Goal: Task Accomplishment & Management: Complete application form

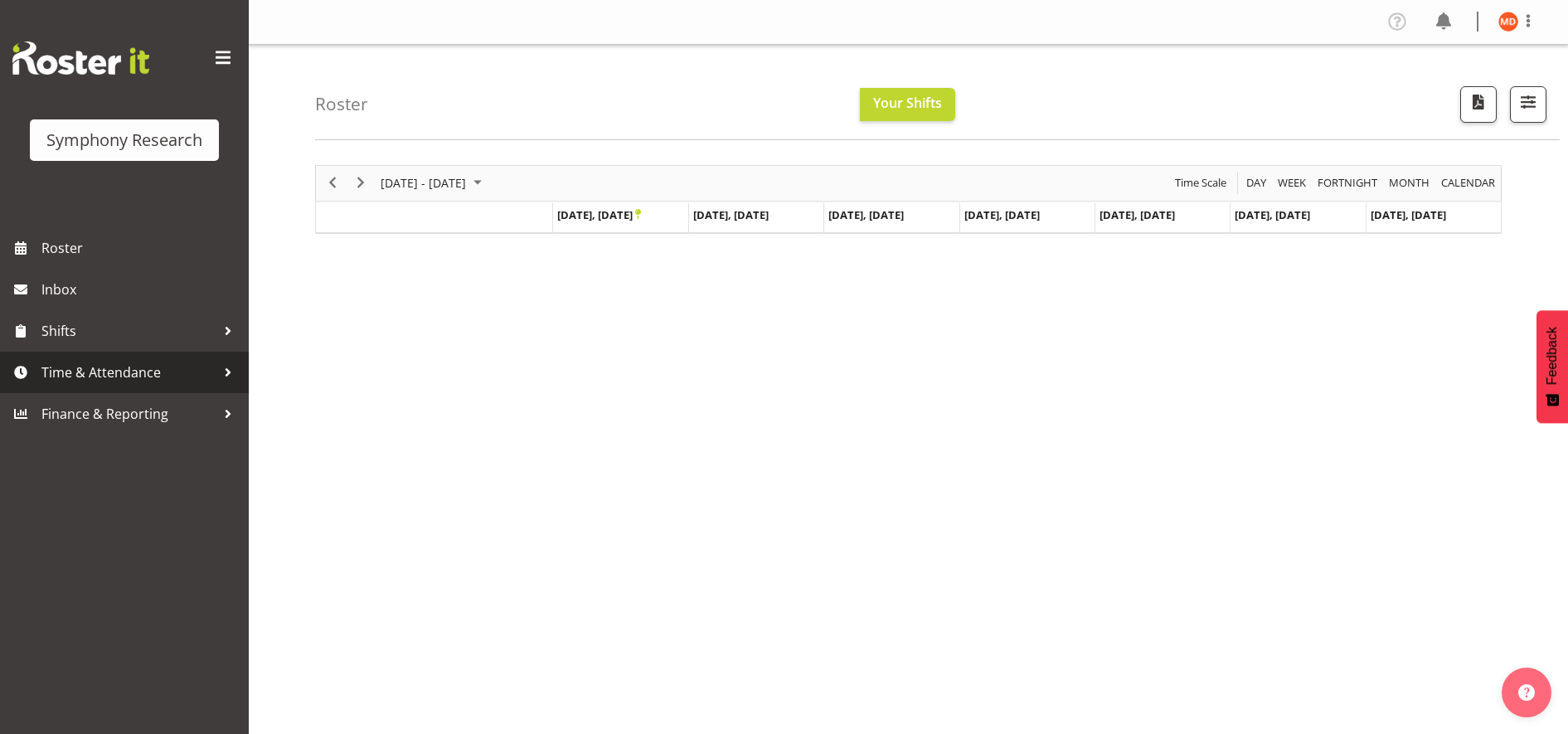
click at [170, 378] on span "Time & Attendance" at bounding box center [128, 372] width 174 height 25
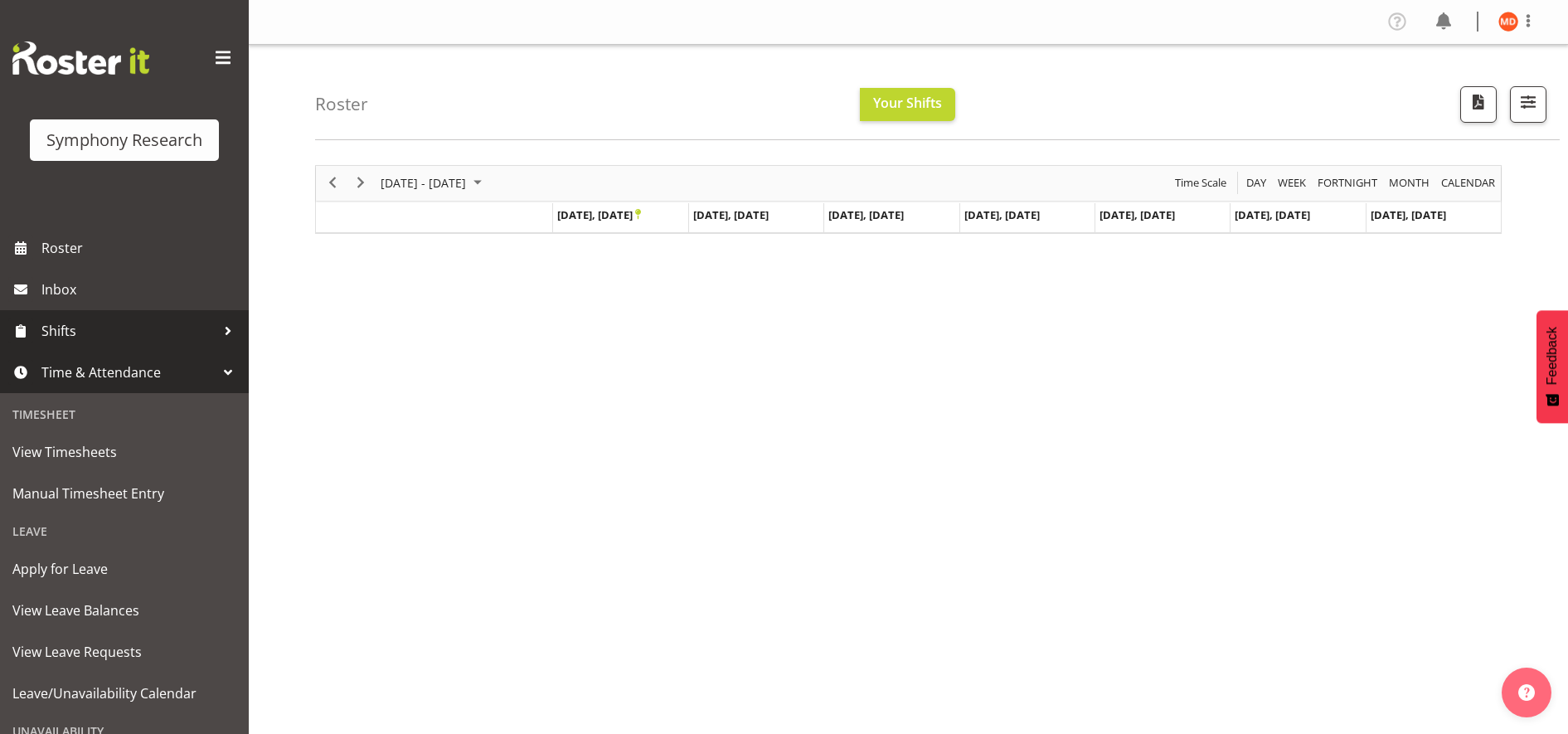
click at [215, 340] on div at bounding box center [228, 331] width 25 height 25
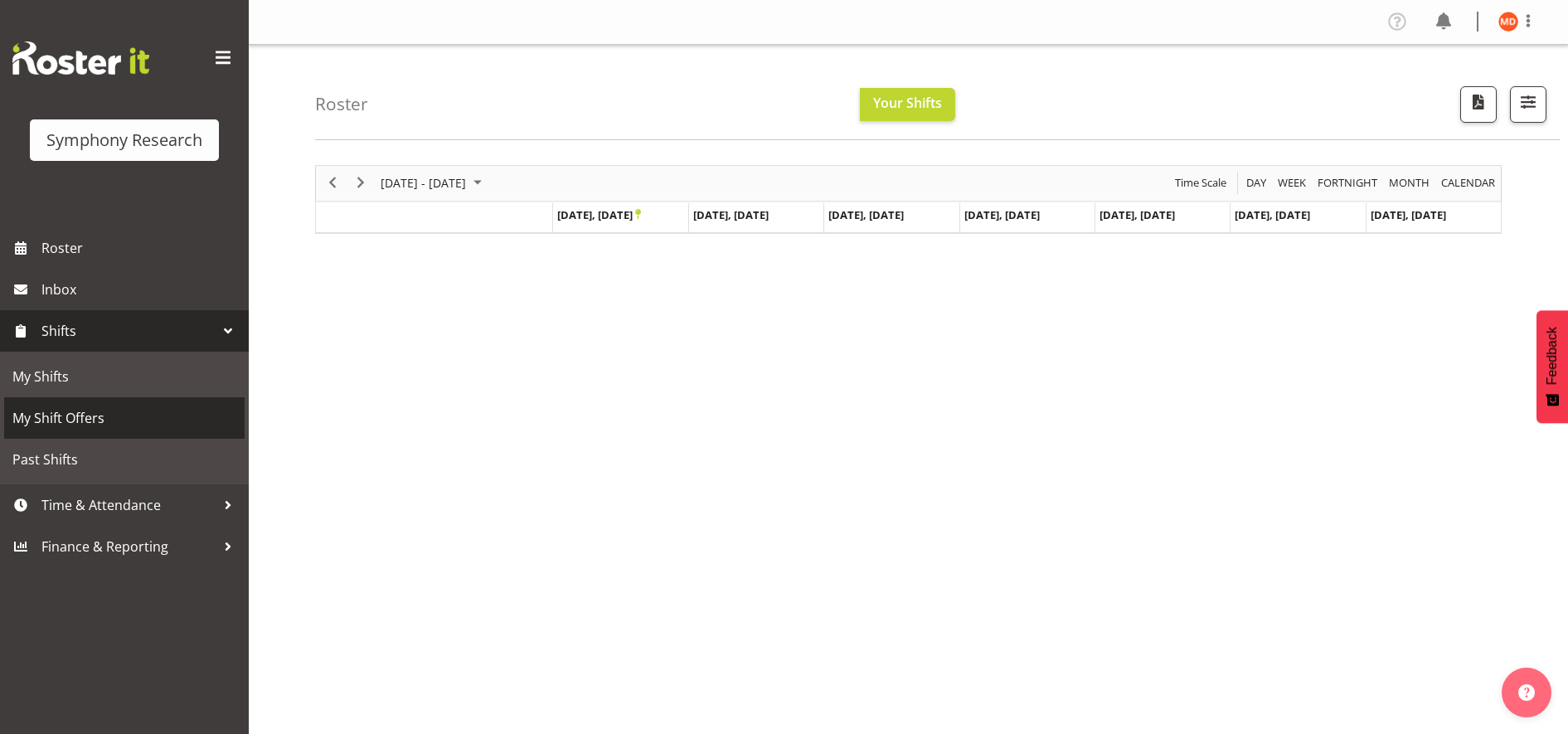
click at [157, 412] on span "My Shift Offers" at bounding box center [124, 418] width 224 height 25
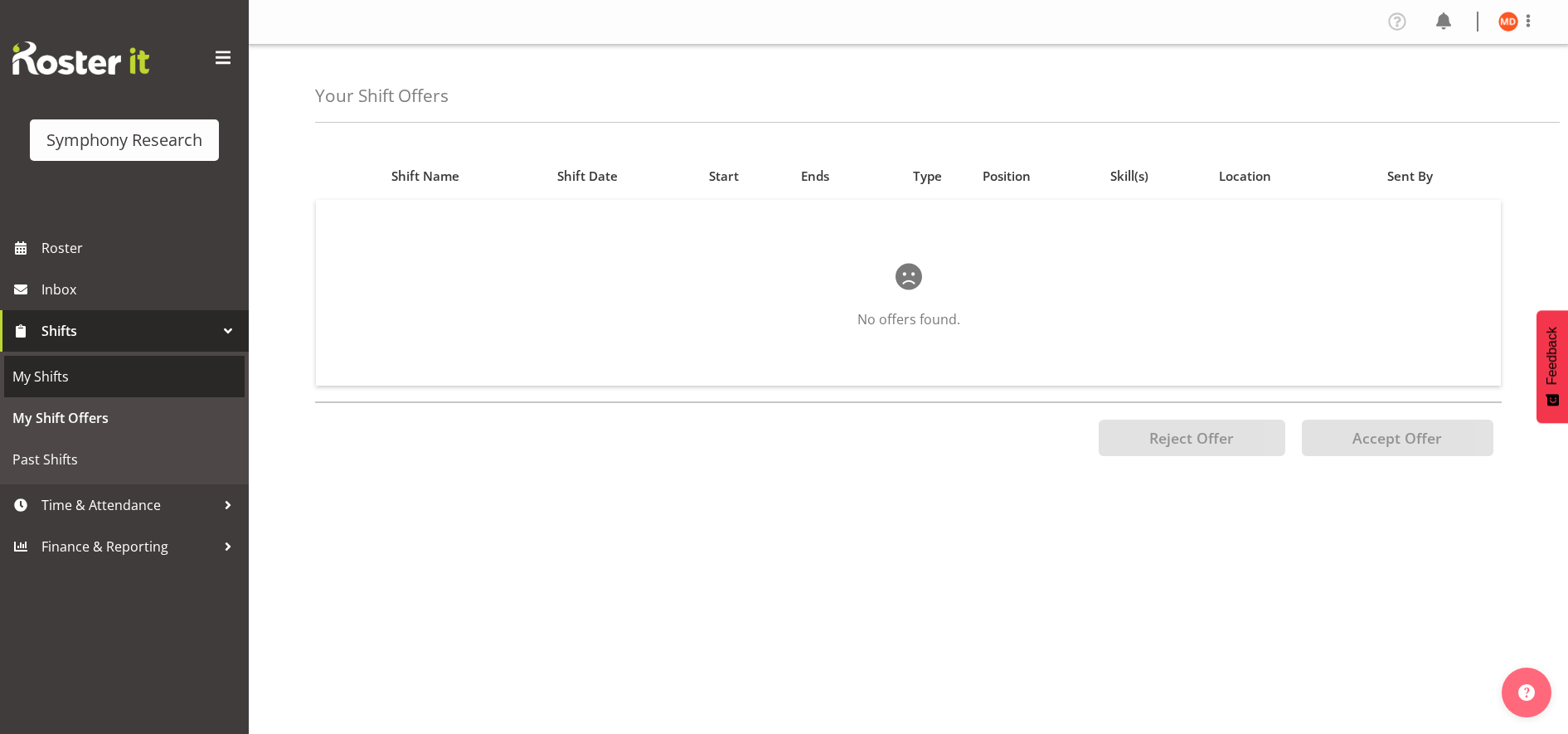
click at [177, 371] on span "My Shifts" at bounding box center [124, 377] width 224 height 25
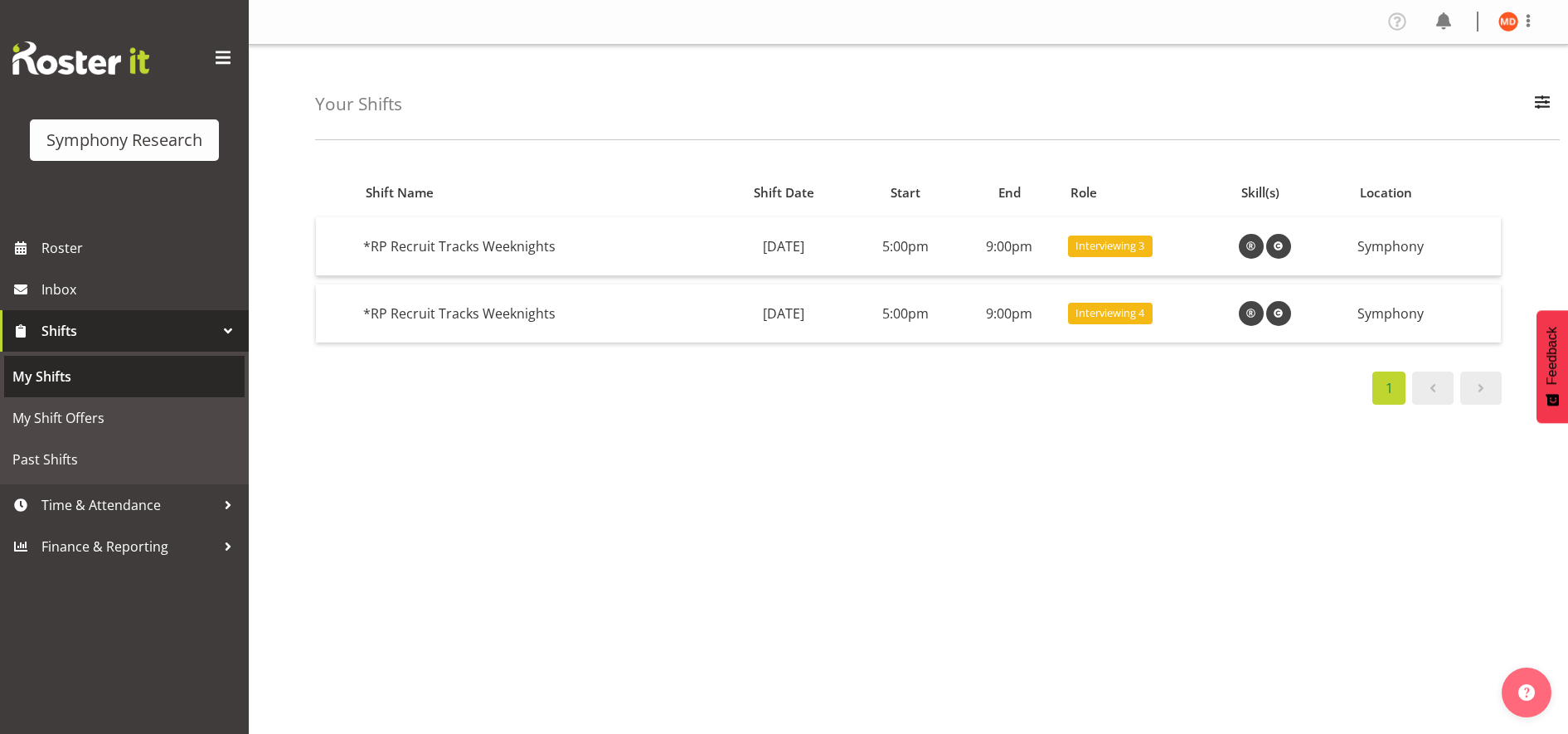
click at [191, 374] on span "My Shifts" at bounding box center [124, 377] width 224 height 25
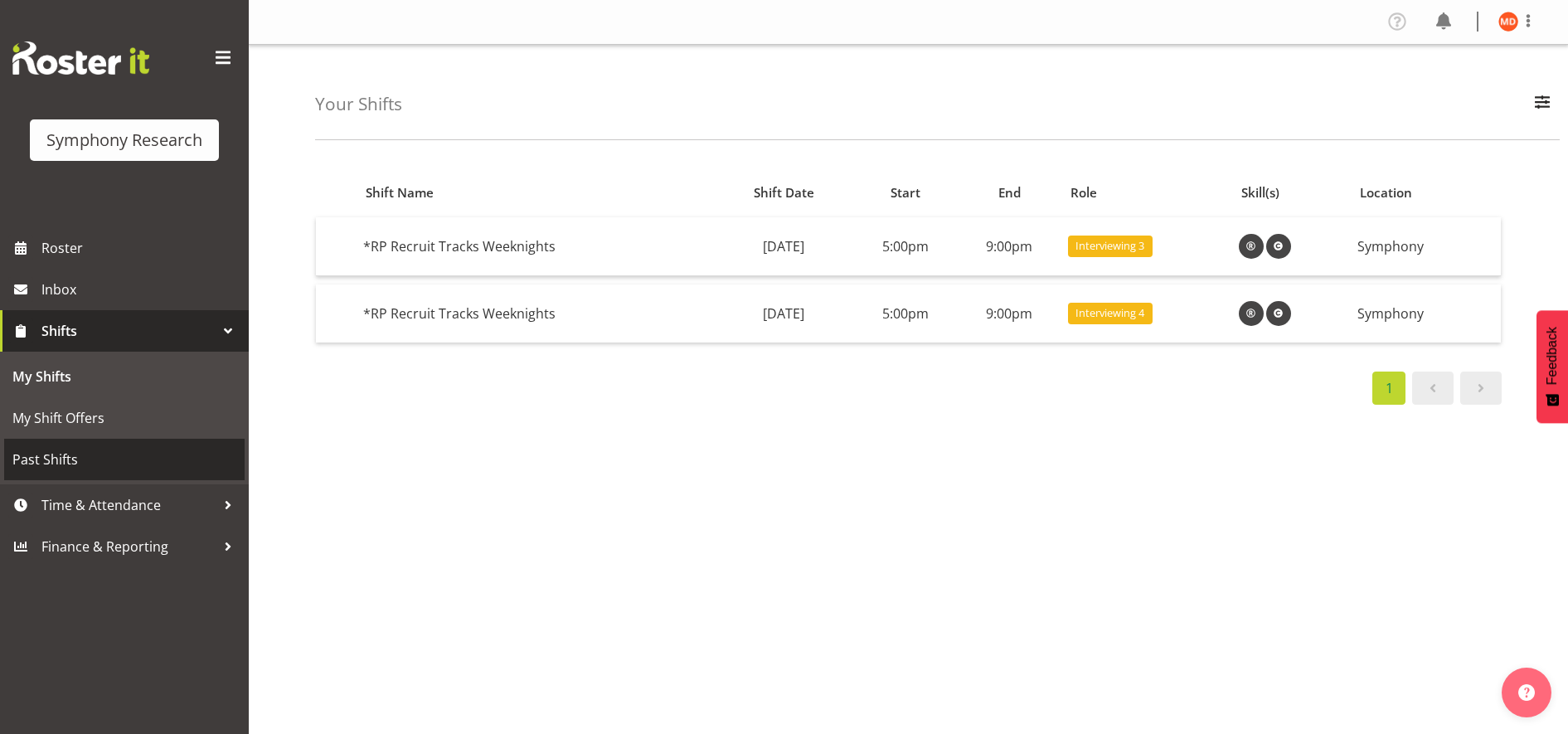
click at [178, 457] on span "Past Shifts" at bounding box center [124, 459] width 224 height 25
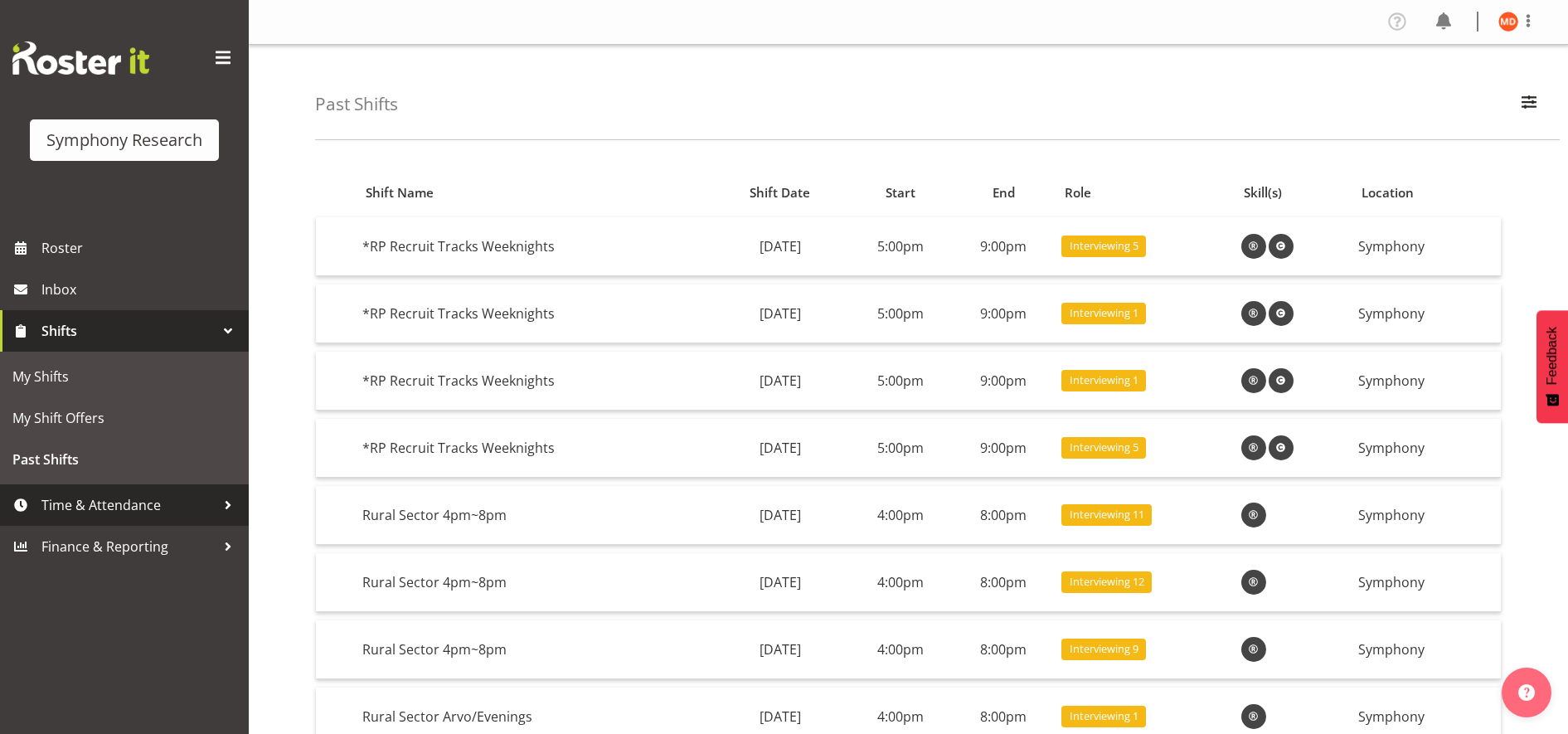
click at [214, 507] on span "Time & Attendance" at bounding box center [128, 505] width 174 height 25
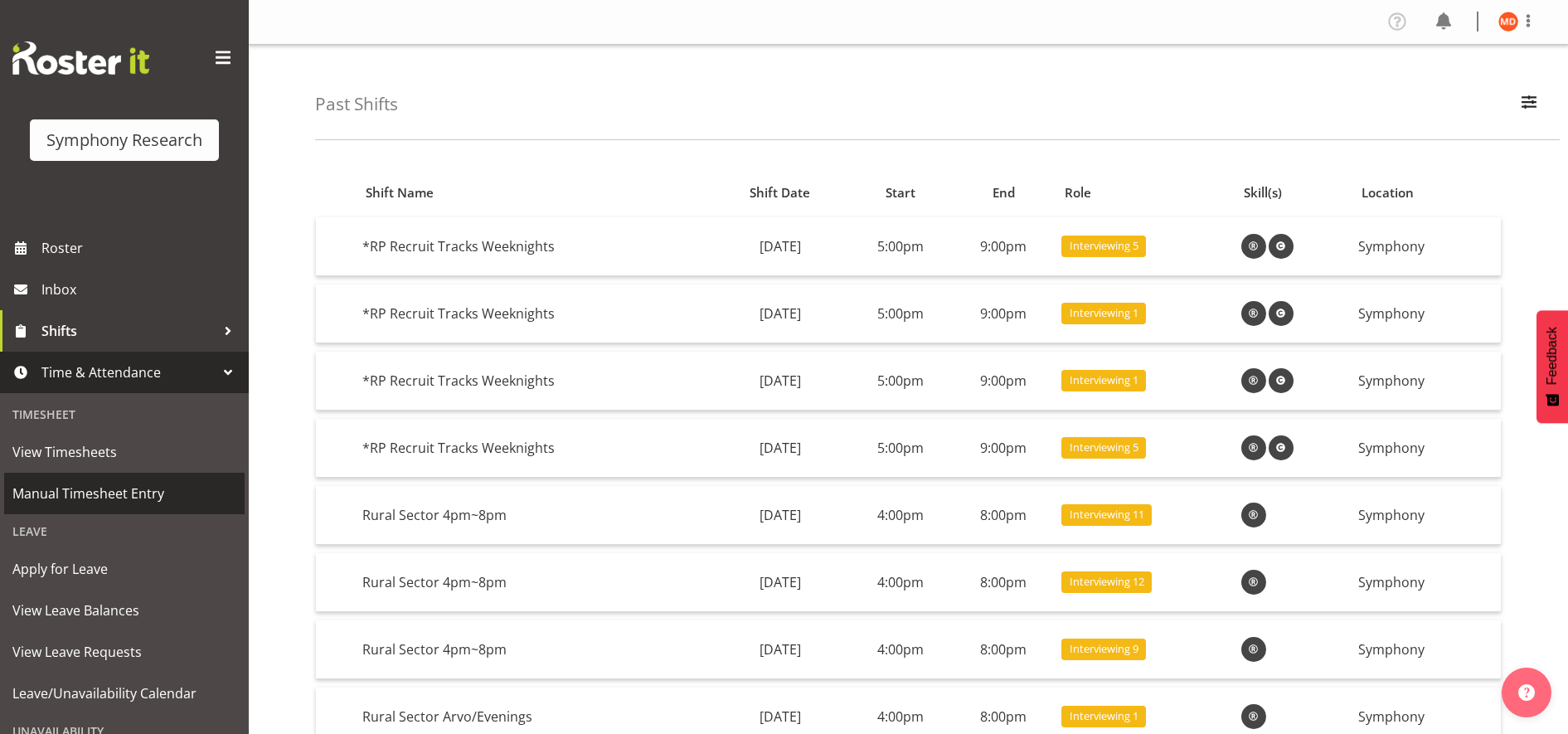
click at [182, 494] on span "Manual Timesheet Entry" at bounding box center [124, 493] width 224 height 25
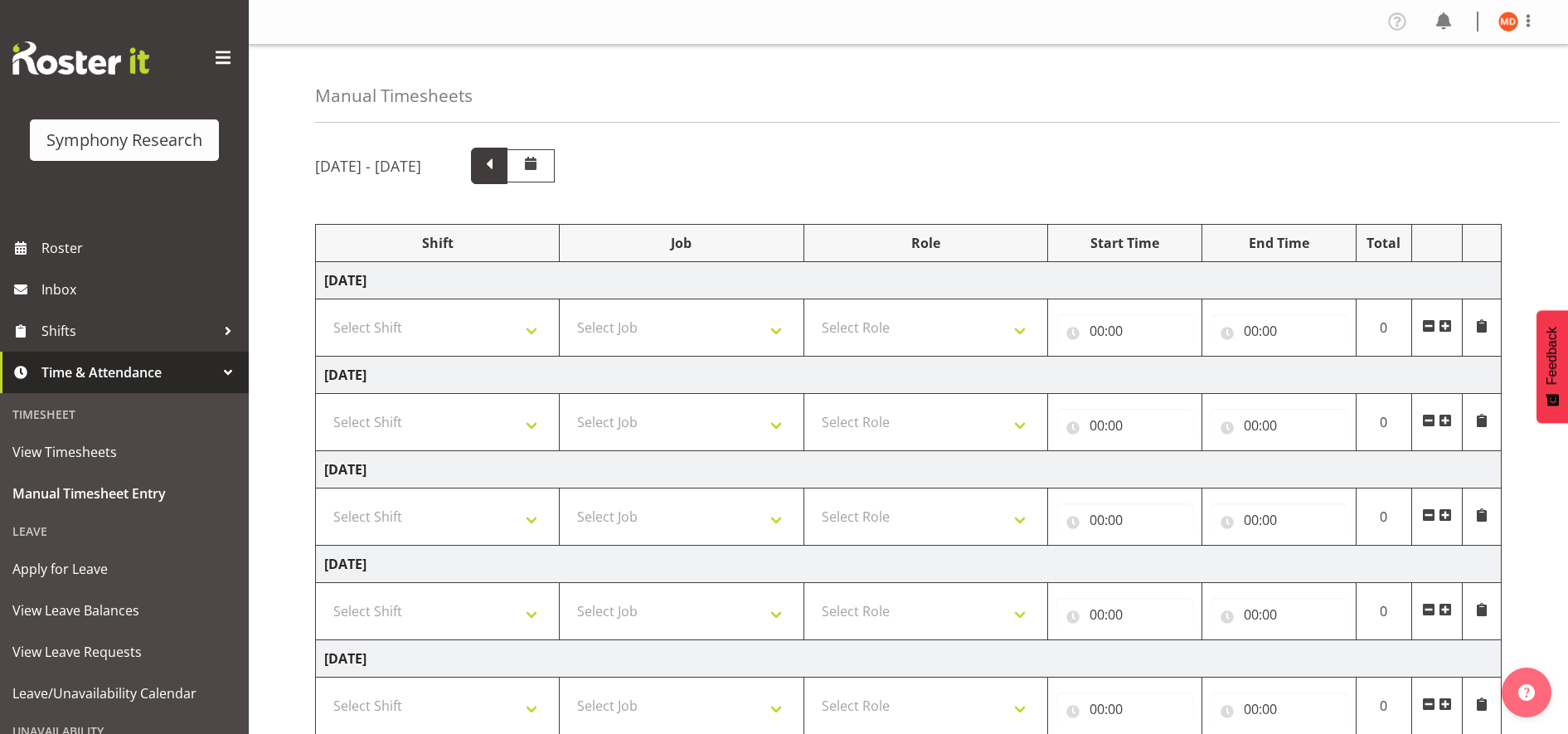
click at [500, 157] on span at bounding box center [489, 164] width 22 height 22
click at [532, 617] on select "Select Shift !!Weekend Residential (Roster IT Shift Label) *Business 9/10am ~ 4…" at bounding box center [437, 611] width 227 height 33
select select "48116"
click at [324, 594] on select "Select Shift !!Weekend Residential (Roster IT Shift Label) *Business 9/10am ~ 4…" at bounding box center [437, 611] width 227 height 33
click at [777, 329] on select "Select Job 550060 IF Admin 553492 World Poll Aus Wave 2 Main 2025 553493 World …" at bounding box center [682, 327] width 227 height 33
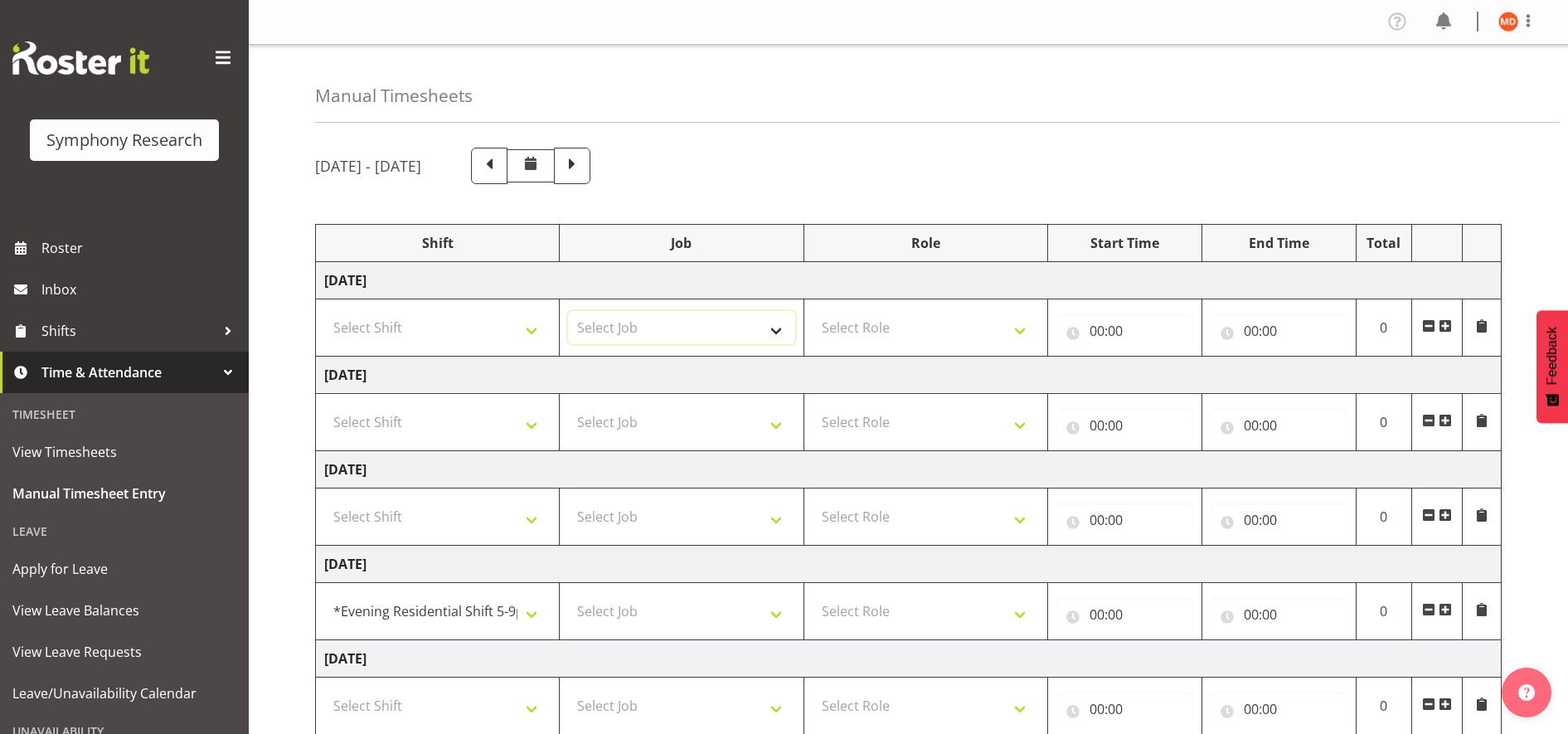
select select "10575"
click at [568, 311] on select "Select Job 550060 IF Admin 553492 World Poll Aus Wave 2 Main 2025 553493 World …" at bounding box center [682, 327] width 227 height 33
click at [530, 335] on select "Select Shift !!Weekend Residential (Roster IT Shift Label) *Business 9/10am ~ 4…" at bounding box center [437, 327] width 227 height 33
select select "48116"
click at [324, 311] on select "Select Shift !!Weekend Residential (Roster IT Shift Label) *Business 9/10am ~ 4…" at bounding box center [437, 327] width 227 height 33
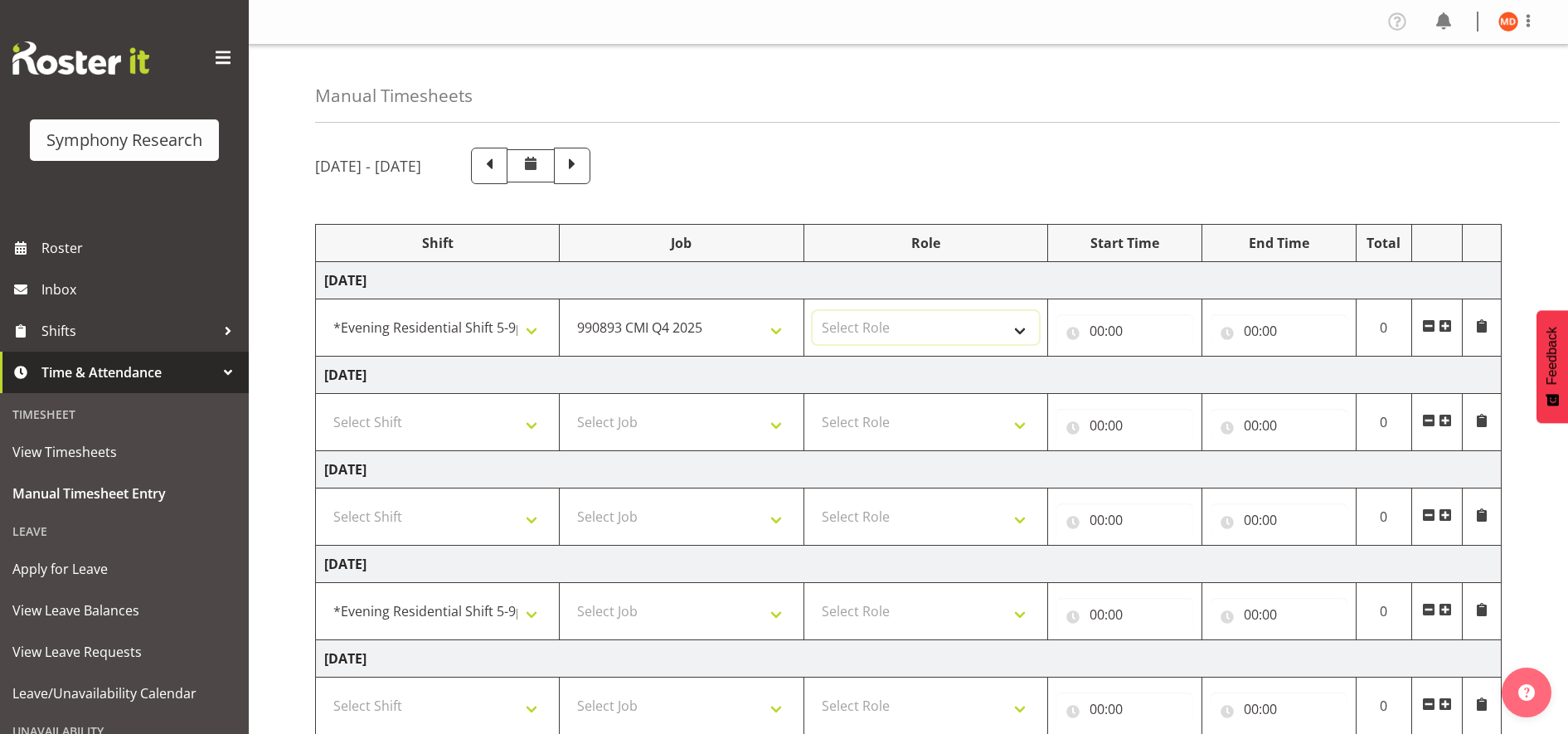
click at [1018, 334] on select "Select Role Briefing Interviewing" at bounding box center [926, 327] width 227 height 33
select select "47"
click at [813, 311] on select "Select Role Briefing Interviewing" at bounding box center [926, 327] width 227 height 33
click at [1110, 331] on input "00:00" at bounding box center [1125, 331] width 137 height 33
click at [1096, 327] on input "00:00" at bounding box center [1125, 331] width 137 height 33
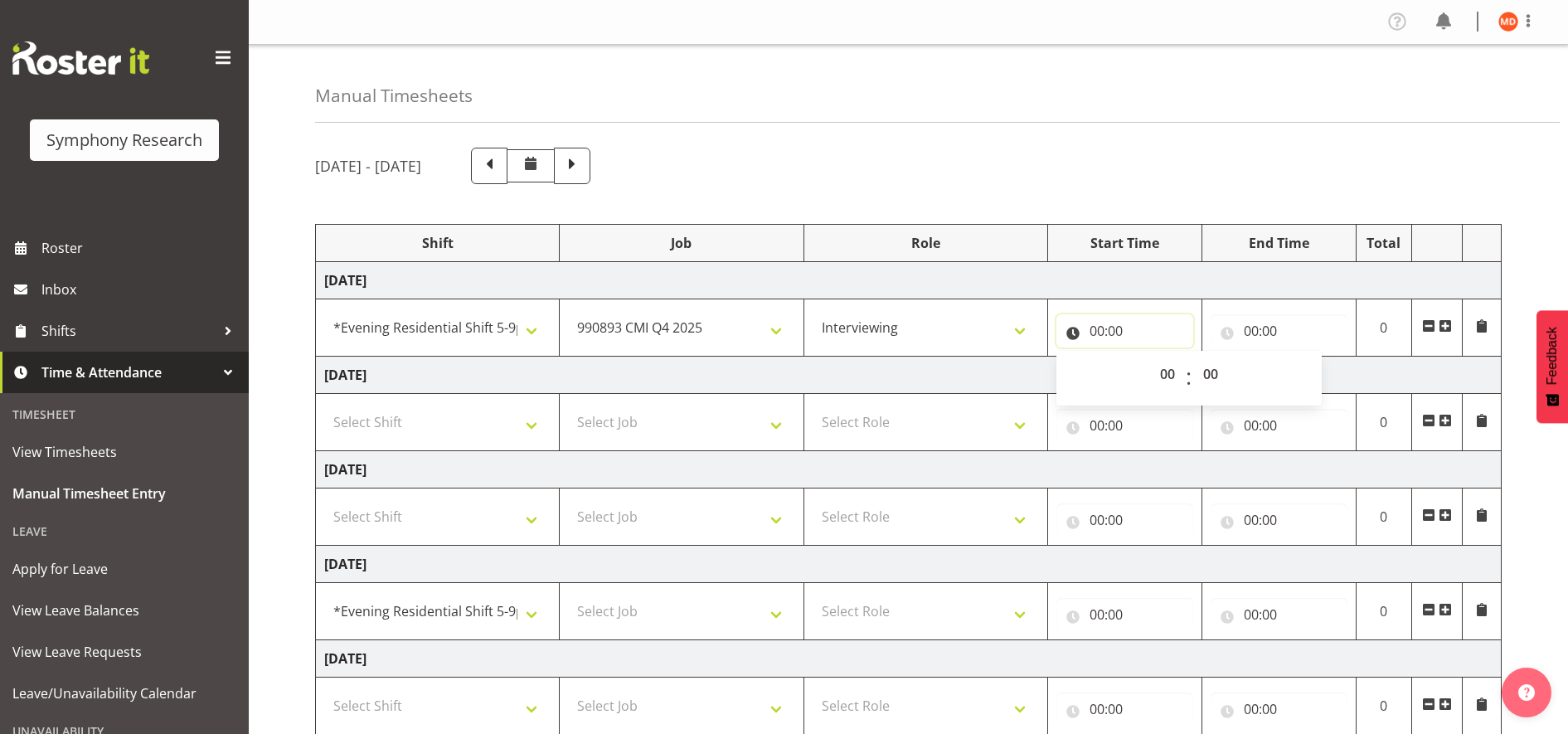
click at [1096, 327] on input "00:00" at bounding box center [1125, 331] width 137 height 33
click at [1096, 321] on input "00:00" at bounding box center [1125, 331] width 137 height 33
click at [1100, 331] on input "00:00" at bounding box center [1125, 331] width 137 height 33
click at [1167, 374] on select "00 01 02 03 04 05 06 07 08 09 10 11 12 13 14 15 16 17 18 19 20 21 22 23" at bounding box center [1170, 374] width 37 height 33
select select "17"
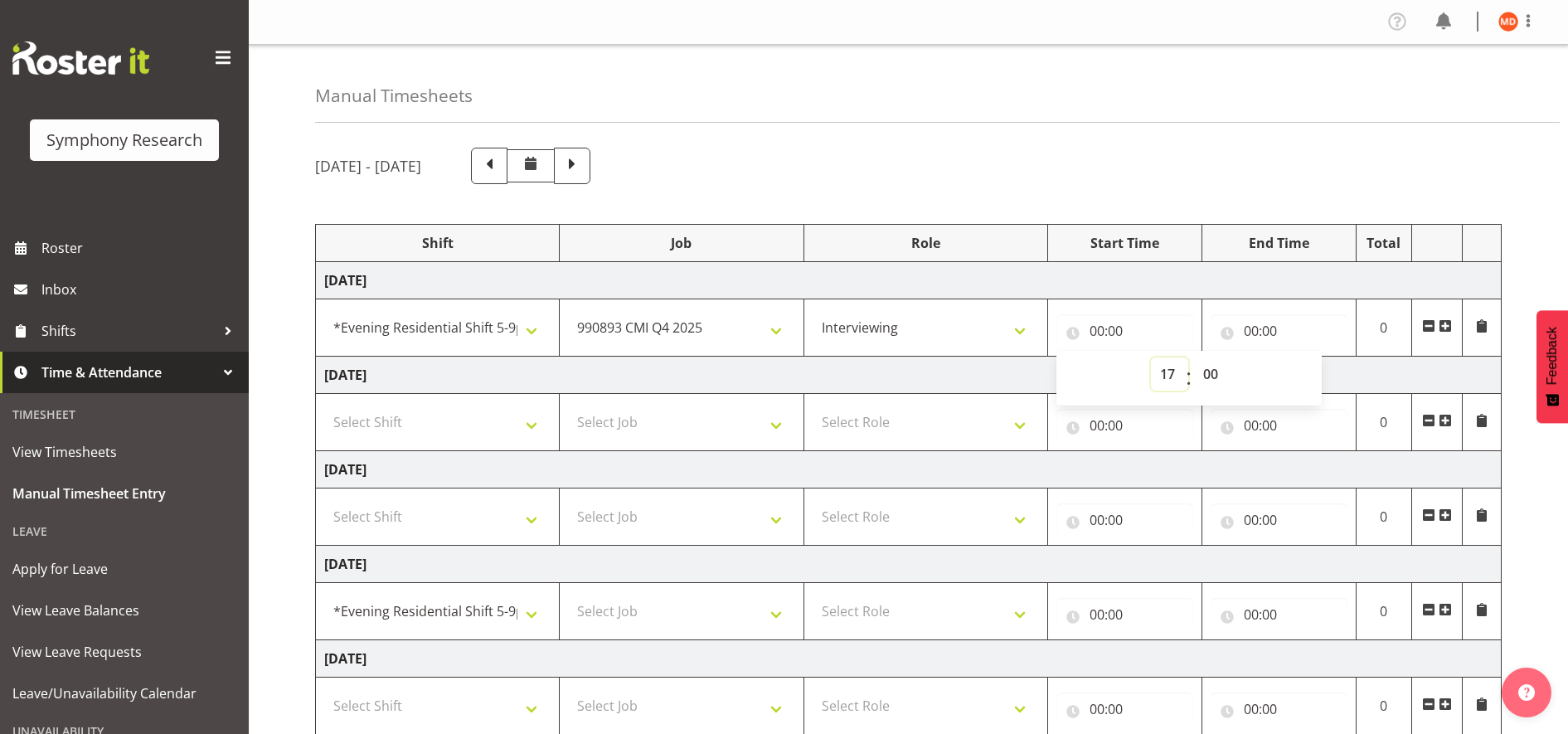
click at [1152, 357] on select "00 01 02 03 04 05 06 07 08 09 10 11 12 13 14 15 16 17 18 19 20 21 22 23" at bounding box center [1170, 374] width 37 height 33
type input "17:00"
click at [1256, 325] on input "00:00" at bounding box center [1280, 331] width 137 height 33
click at [1323, 368] on select "00 01 02 03 04 05 06 07 08 09 10 11 12 13 14 15 16 17 18 19 20 21 22 23" at bounding box center [1324, 374] width 37 height 33
select select "21"
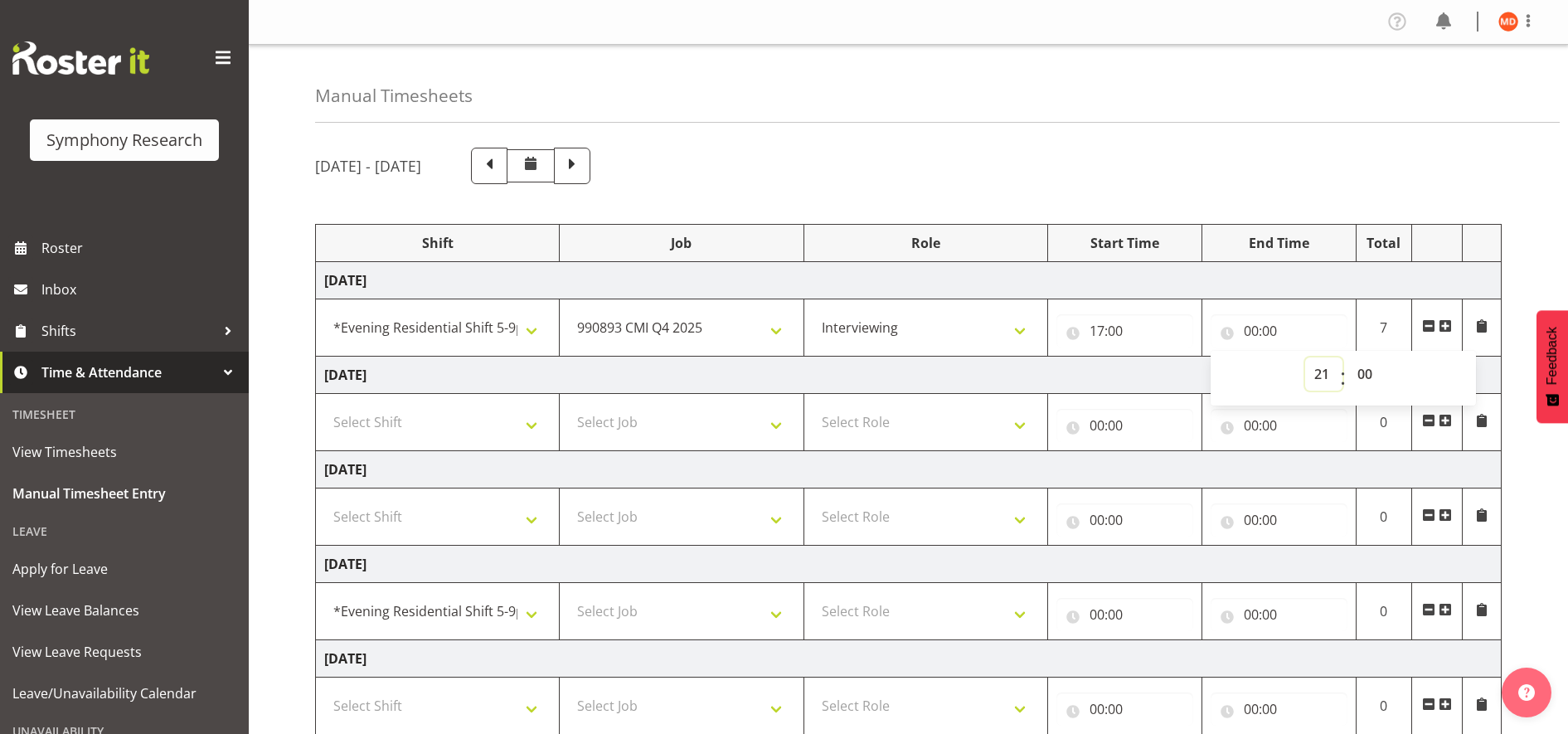
click at [1305, 357] on select "00 01 02 03 04 05 06 07 08 09 10 11 12 13 14 15 16 17 18 19 20 21 22 23" at bounding box center [1324, 374] width 37 height 33
type input "21:00"
click at [771, 616] on select "Select Job 550060 IF Admin 553492 World Poll Aus Wave 2 Main 2025 553493 World …" at bounding box center [682, 611] width 227 height 33
select select "10575"
click at [568, 594] on select "Select Job 550060 IF Admin 553492 World Poll Aus Wave 2 Main 2025 553493 World …" at bounding box center [682, 611] width 227 height 33
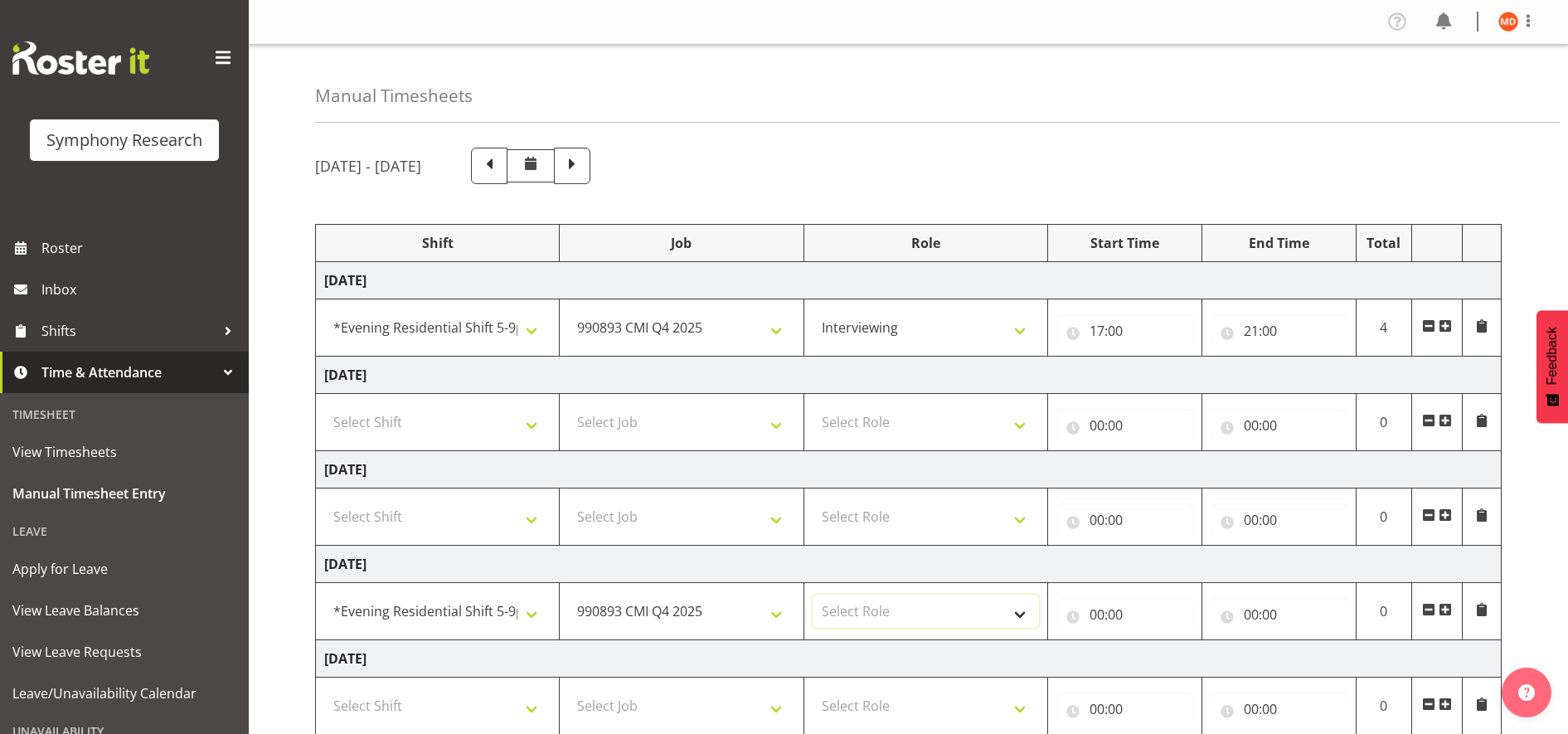
click at [1027, 615] on select "Select Role Briefing Interviewing" at bounding box center [926, 611] width 227 height 33
select select "47"
click at [813, 594] on select "Select Role Briefing Interviewing" at bounding box center [926, 611] width 227 height 33
click at [1107, 622] on input "00:00" at bounding box center [1125, 615] width 137 height 33
click at [1160, 662] on select "00 01 02 03 04 05 06 07 08 09 10 11 12 13 14 15 16 17 18 19 20 21 22 23" at bounding box center [1170, 658] width 37 height 33
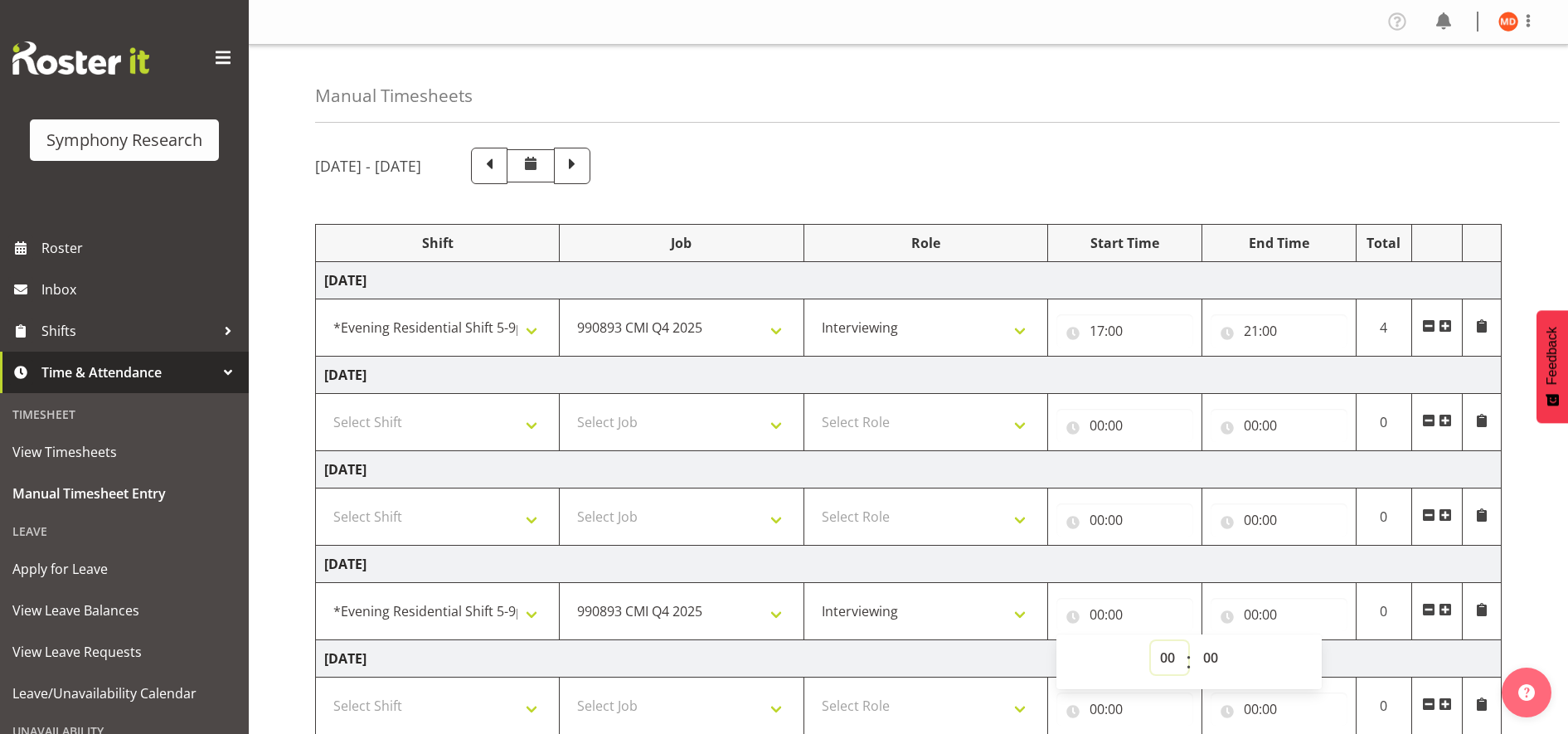
select select "17"
click at [1152, 641] on select "00 01 02 03 04 05 06 07 08 09 10 11 12 13 14 15 16 17 18 19 20 21 22 23" at bounding box center [1170, 658] width 37 height 33
type input "17:00"
click at [1251, 622] on input "00:00" at bounding box center [1280, 615] width 137 height 33
click at [1316, 656] on select "00 01 02 03 04 05 06 07 08 09 10 11 12 13 14 15 16 17 18 19 20 21 22 23" at bounding box center [1324, 658] width 37 height 33
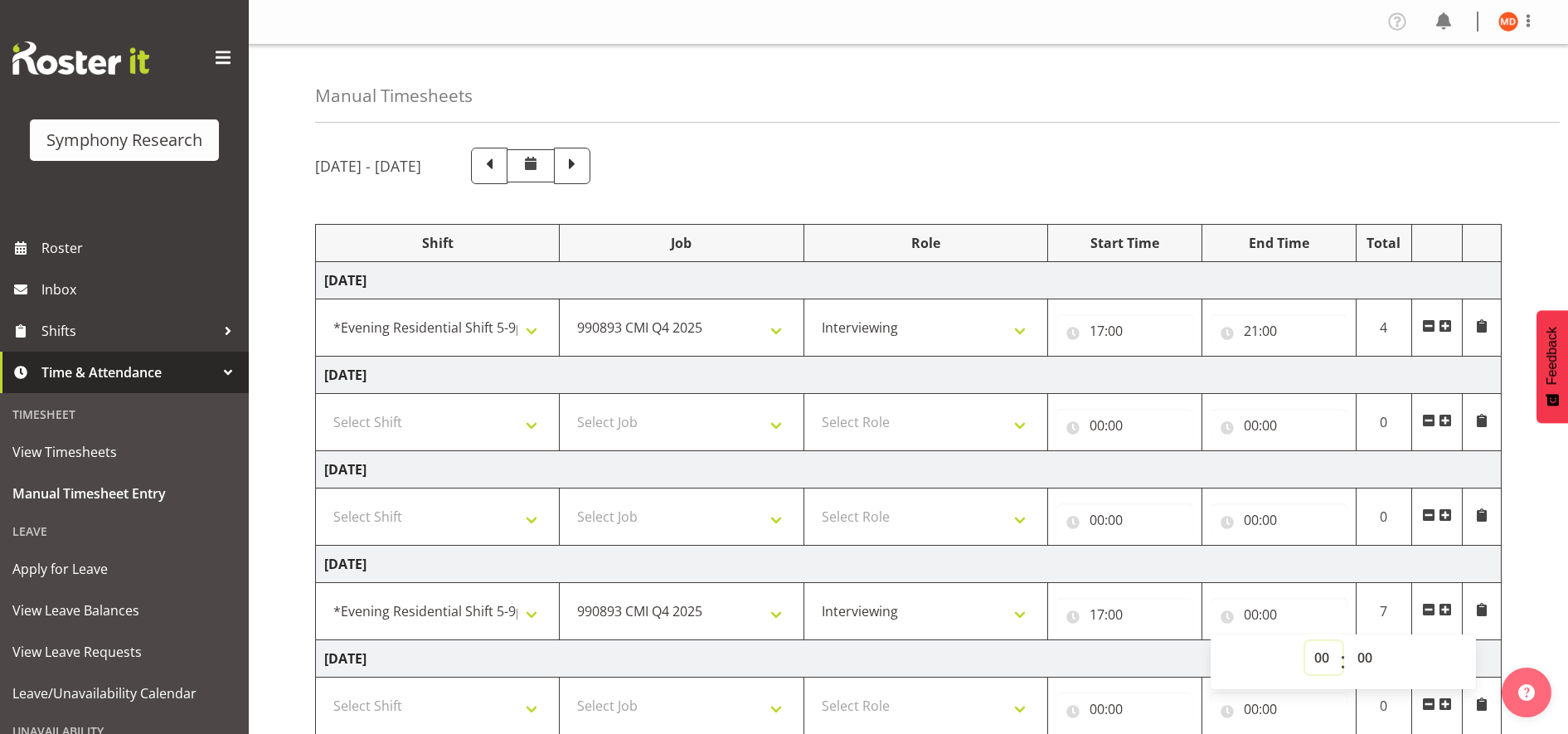
select select "21"
click at [1305, 641] on select "00 01 02 03 04 05 06 07 08 09 10 11 12 13 14 15 16 17 18 19 20 21 22 23" at bounding box center [1324, 658] width 37 height 33
type input "21:00"
click at [1424, 325] on span at bounding box center [1428, 326] width 13 height 13
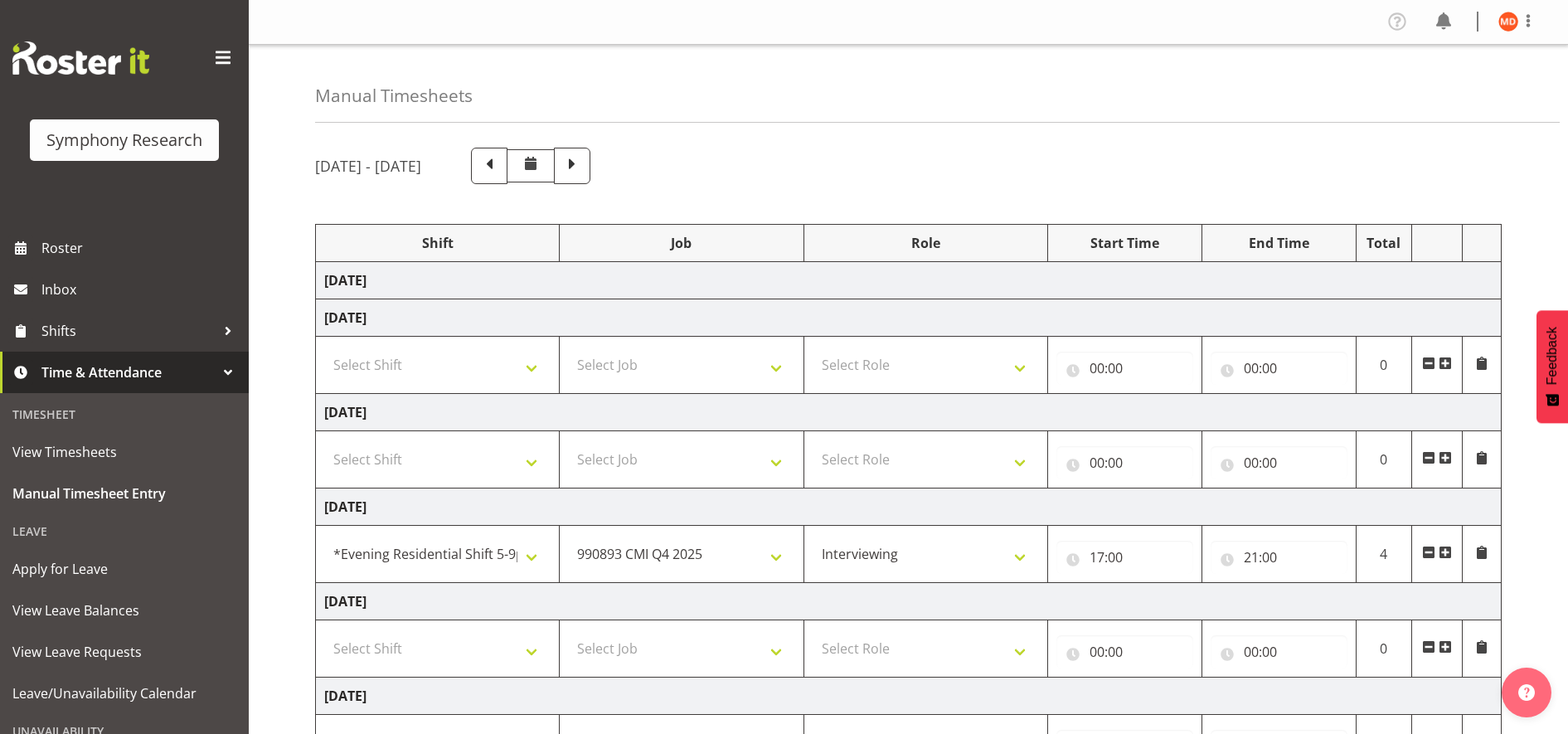
scroll to position [17, 0]
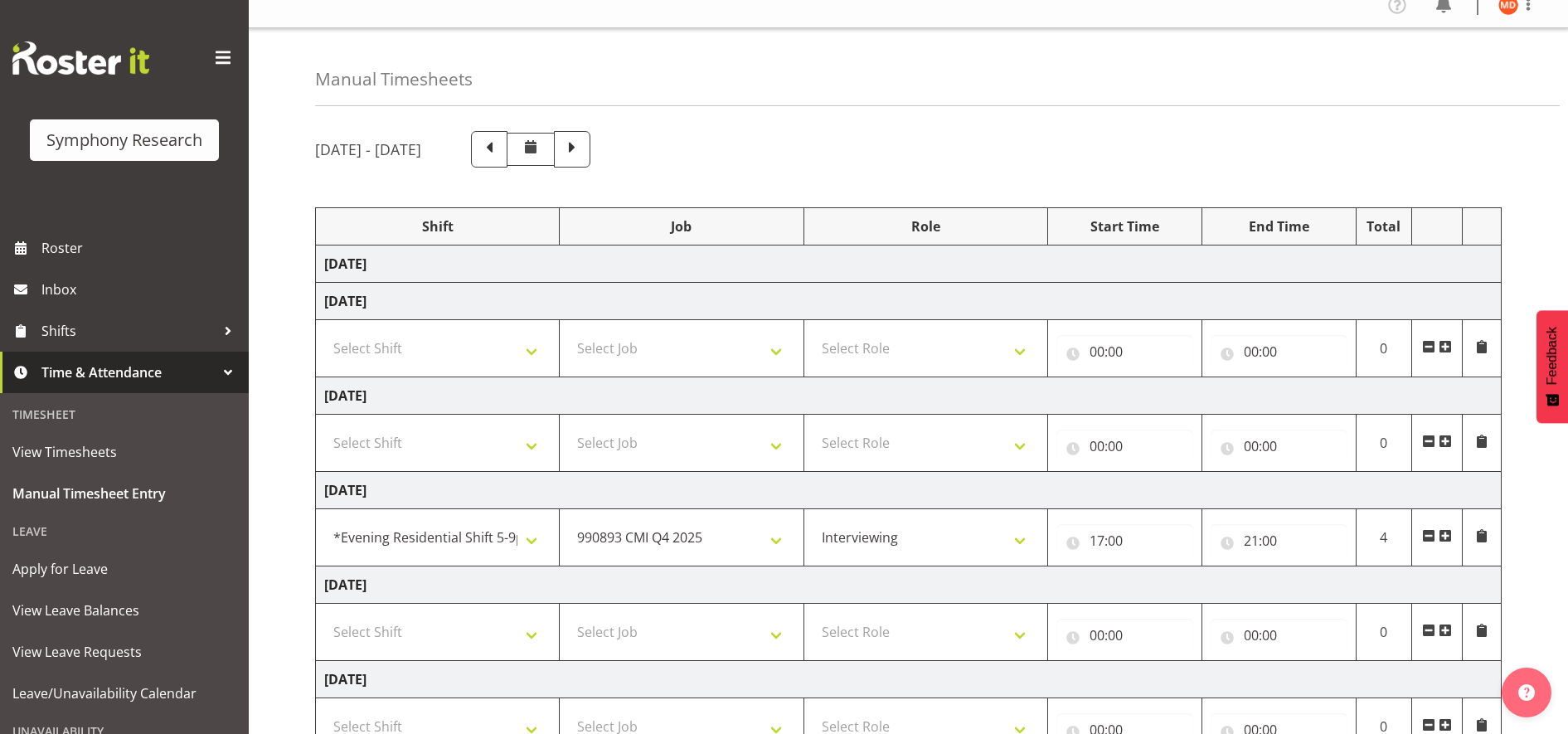
click at [381, 275] on td "Monday 22nd September 2025" at bounding box center [909, 263] width 1186 height 37
click at [525, 647] on select "Select Shift !!Weekend Residential (Roster IT Shift Label) *Business 9/10am ~ 4…" at bounding box center [437, 632] width 227 height 33
click at [324, 615] on select "Select Shift !!Weekend Residential (Roster IT Shift Label) *Business 9/10am ~ 4…" at bounding box center [437, 632] width 227 height 33
click at [535, 629] on select "!!Weekend Residential (Roster IT Shift Label) *Business 9/10am ~ 4:30pm *Busine…" at bounding box center [437, 632] width 227 height 33
select select "48116"
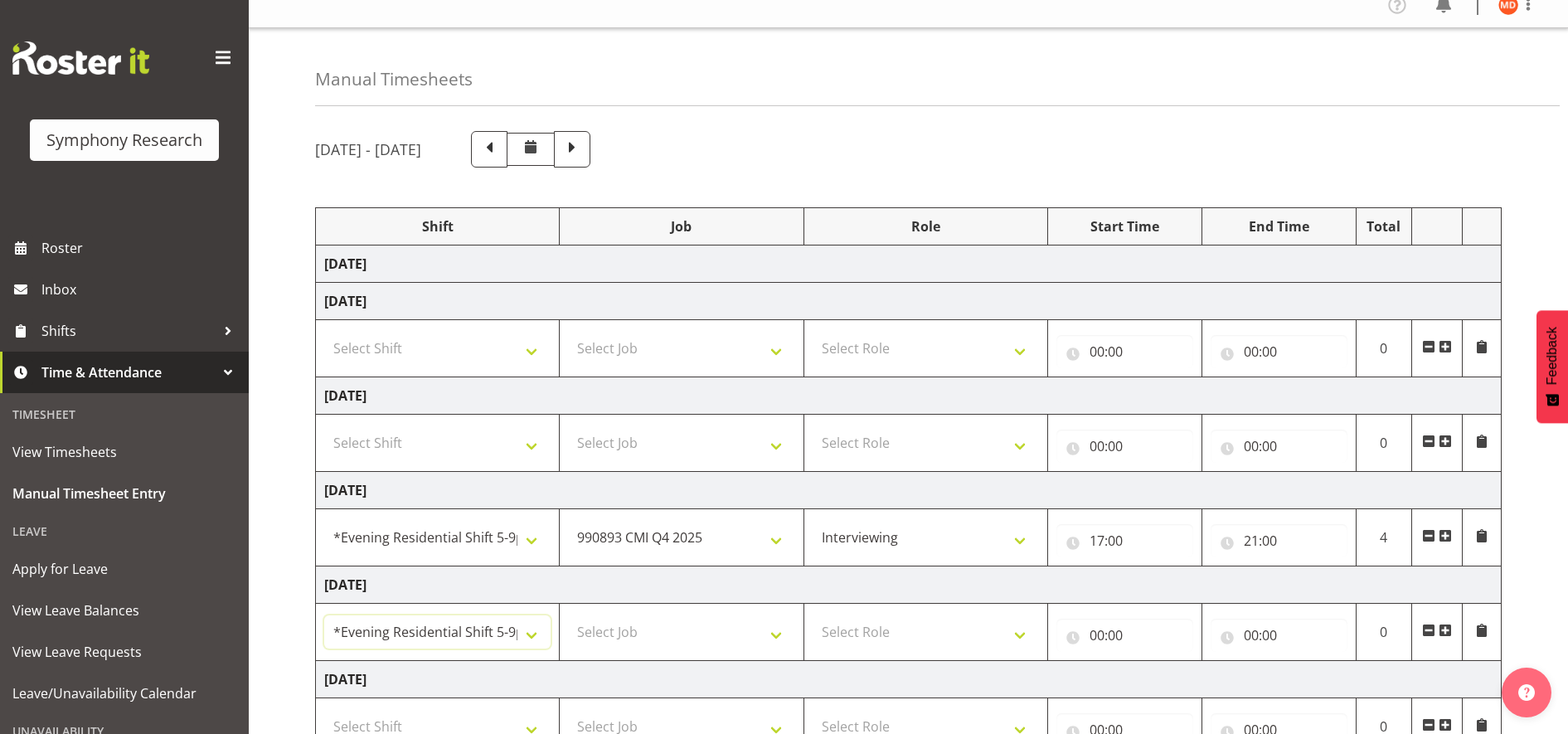
click at [324, 615] on select "!!Weekend Residential (Roster IT Shift Label) *Business 9/10am ~ 4:30pm *Busine…" at bounding box center [437, 632] width 227 height 33
click at [785, 631] on select "Select Job 550060 IF Admin 553492 World Poll Aus Wave 2 Main 2025 553493 World …" at bounding box center [682, 632] width 227 height 33
select select "10575"
click at [568, 615] on select "Select Job 550060 IF Admin 553492 World Poll Aus Wave 2 Main 2025 553493 World …" at bounding box center [682, 632] width 227 height 33
click at [1022, 637] on select "Select Role Briefing Interviewing" at bounding box center [926, 632] width 227 height 33
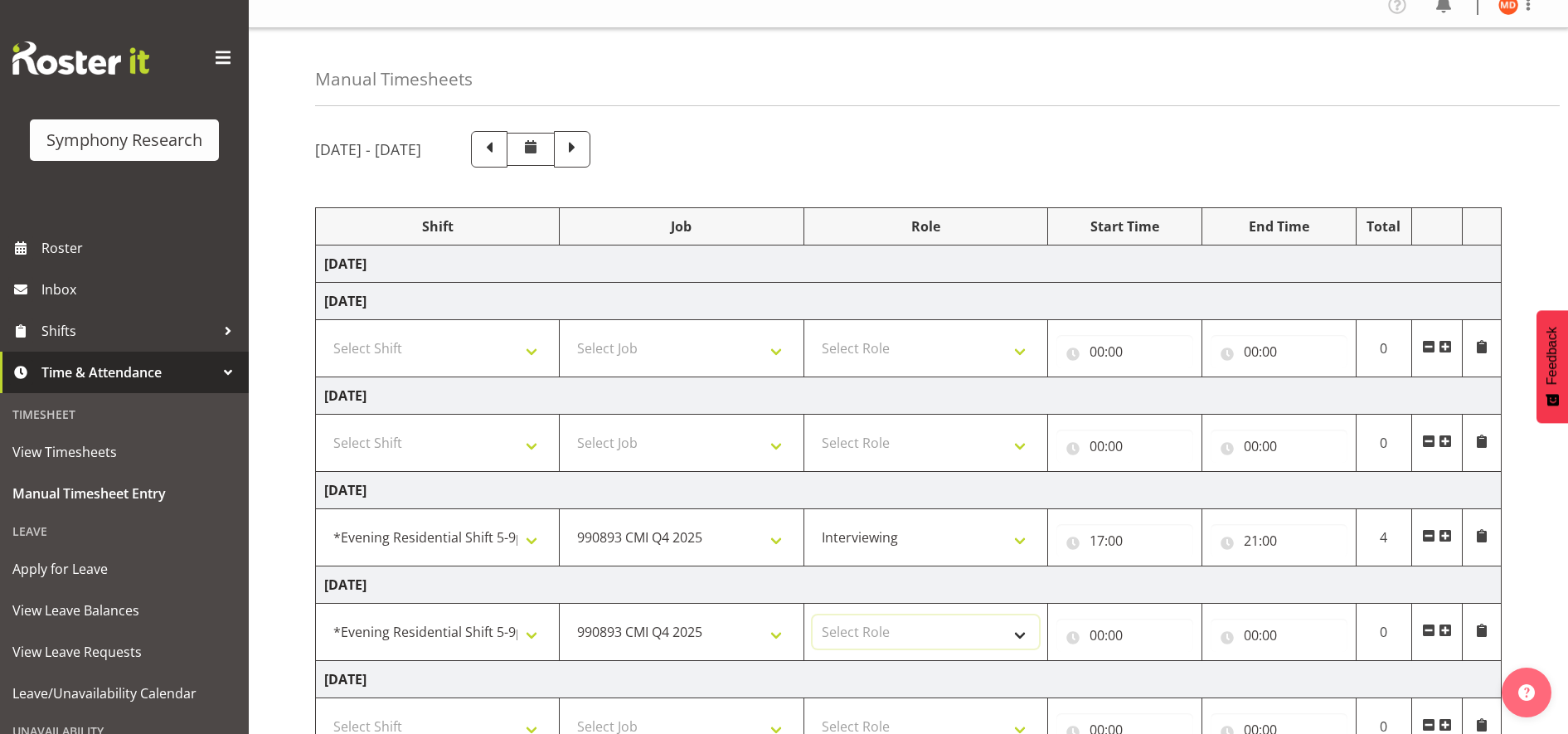
select select "47"
click at [813, 615] on select "Select Role Briefing Interviewing" at bounding box center [926, 632] width 227 height 33
click at [1100, 636] on input "00:00" at bounding box center [1125, 635] width 137 height 33
click at [1167, 679] on select "00 01 02 03 04 05 06 07 08 09 10 11 12 13 14 15 16 17 18 19 20 21 22 23" at bounding box center [1170, 678] width 37 height 33
select select "17"
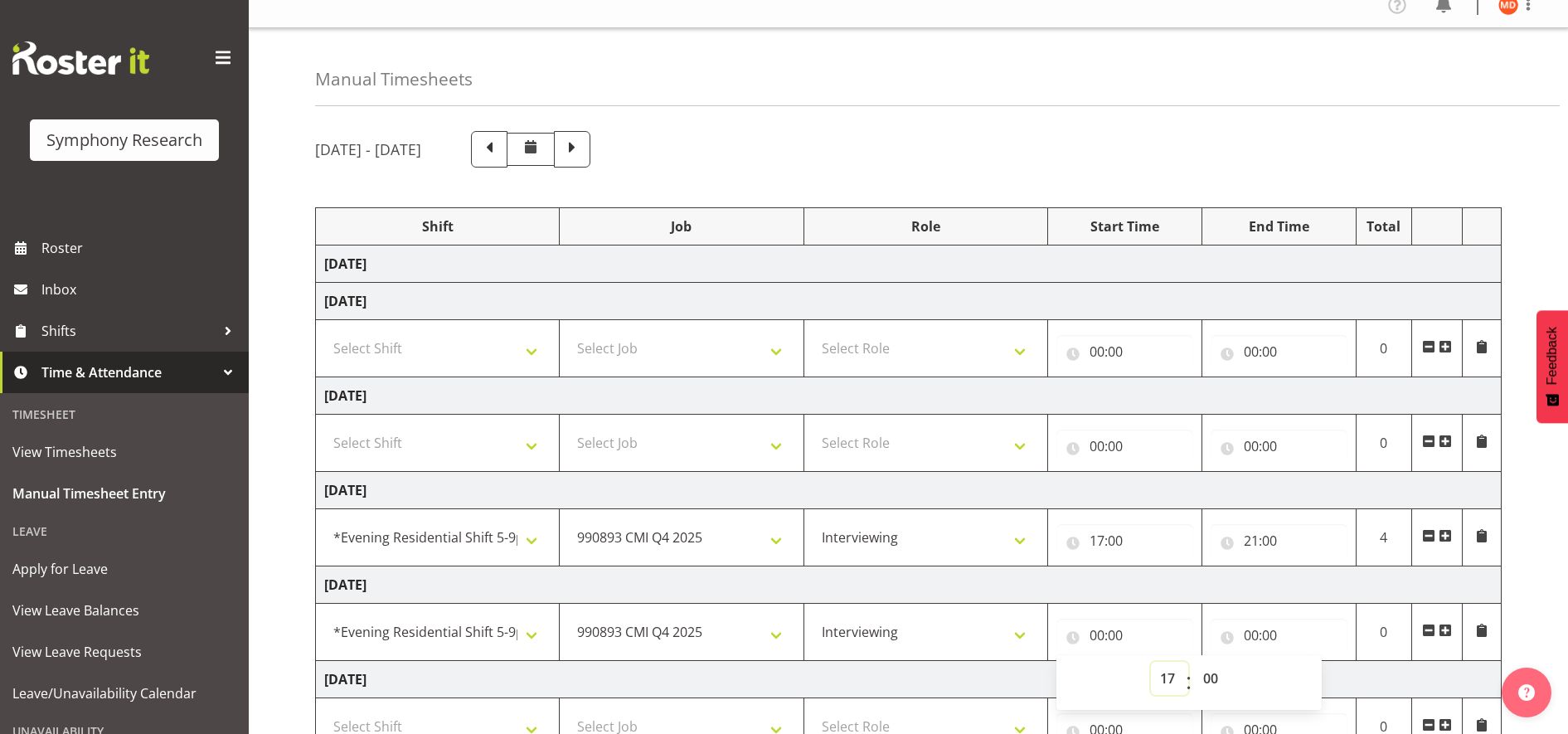
click at [1152, 661] on select "00 01 02 03 04 05 06 07 08 09 10 11 12 13 14 15 16 17 18 19 20 21 22 23" at bounding box center [1170, 678] width 37 height 33
type input "17:00"
click at [1251, 631] on input "00:00" at bounding box center [1280, 635] width 137 height 33
click at [1311, 676] on select "00 01 02 03 04 05 06 07 08 09 10 11 12 13 14 15 16 17 18 19 20 21 22 23" at bounding box center [1324, 678] width 37 height 33
select select "21"
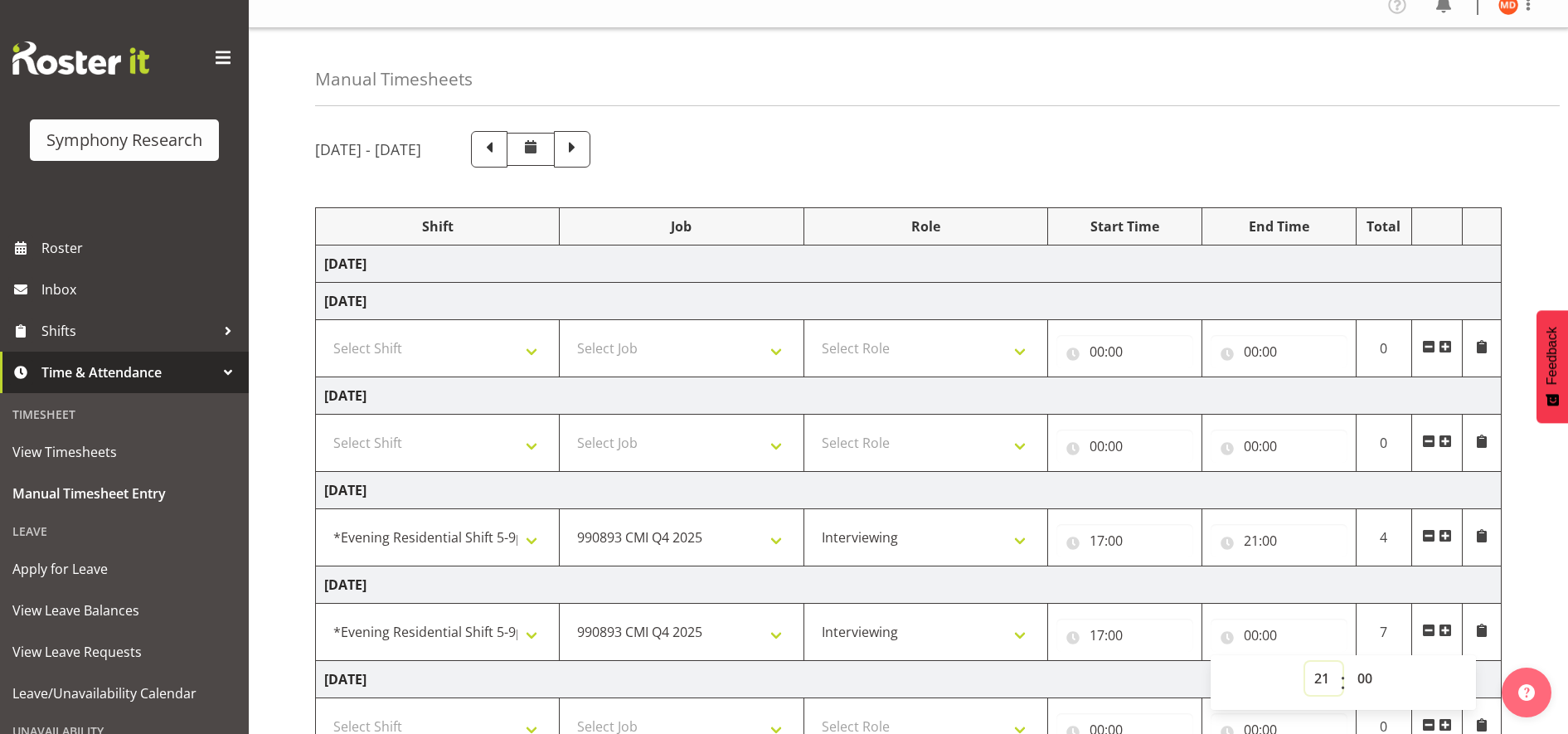
click at [1305, 661] on select "00 01 02 03 04 05 06 07 08 09 10 11 12 13 14 15 16 17 18 19 20 21 22 23" at bounding box center [1324, 678] width 37 height 33
type input "21:00"
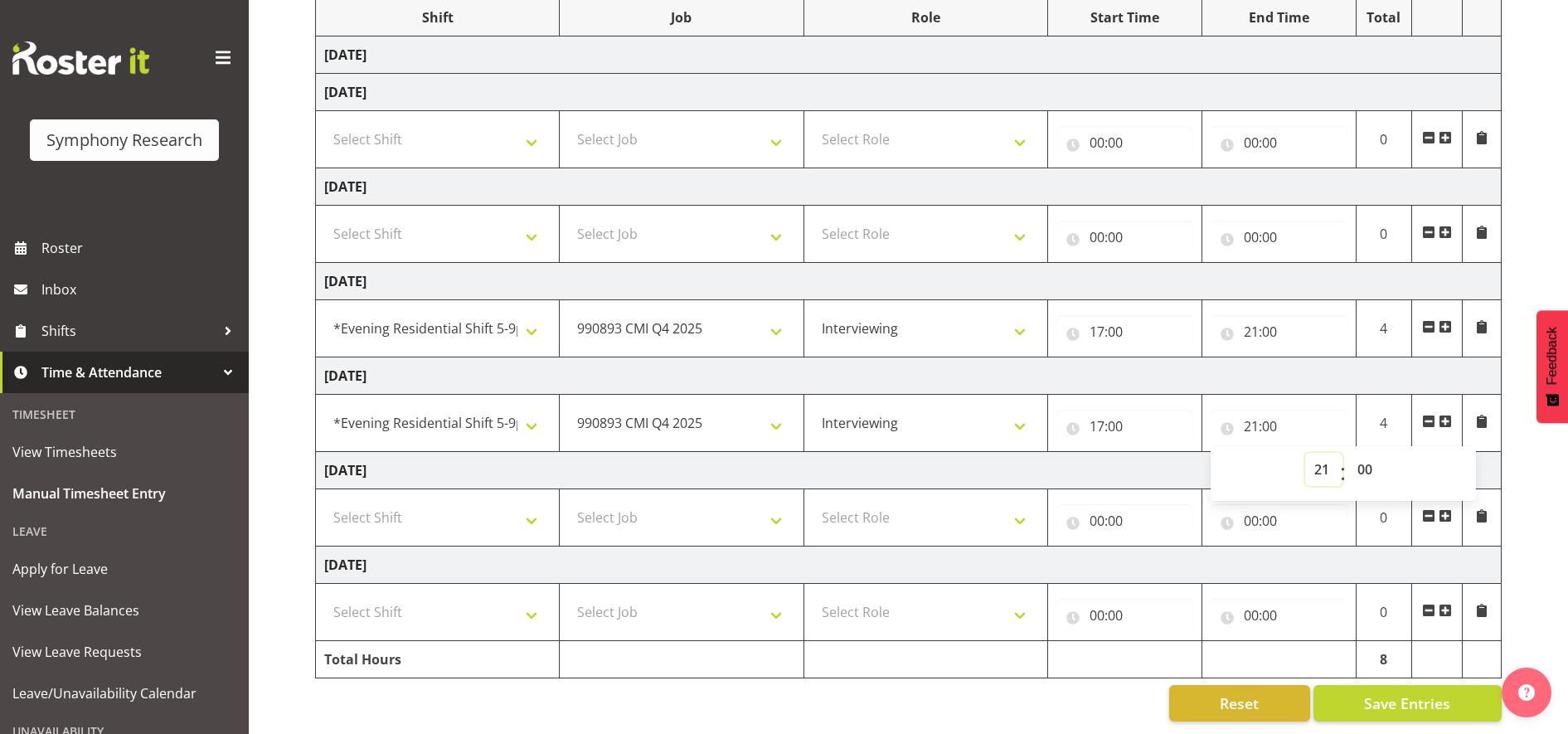
scroll to position [241, 0]
click at [1408, 692] on span "Save Entries" at bounding box center [1407, 702] width 86 height 22
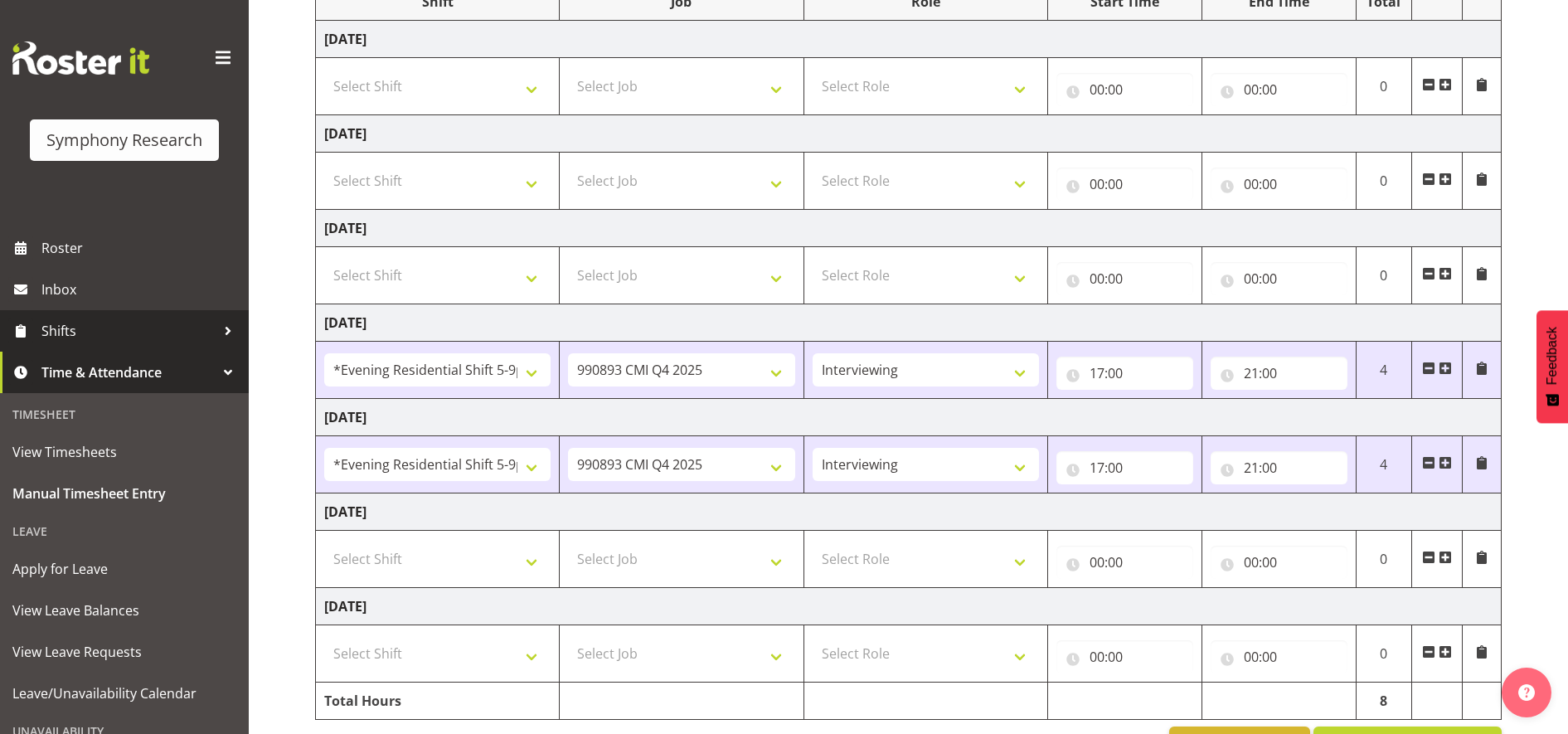
click at [107, 330] on span "Shifts" at bounding box center [128, 331] width 174 height 25
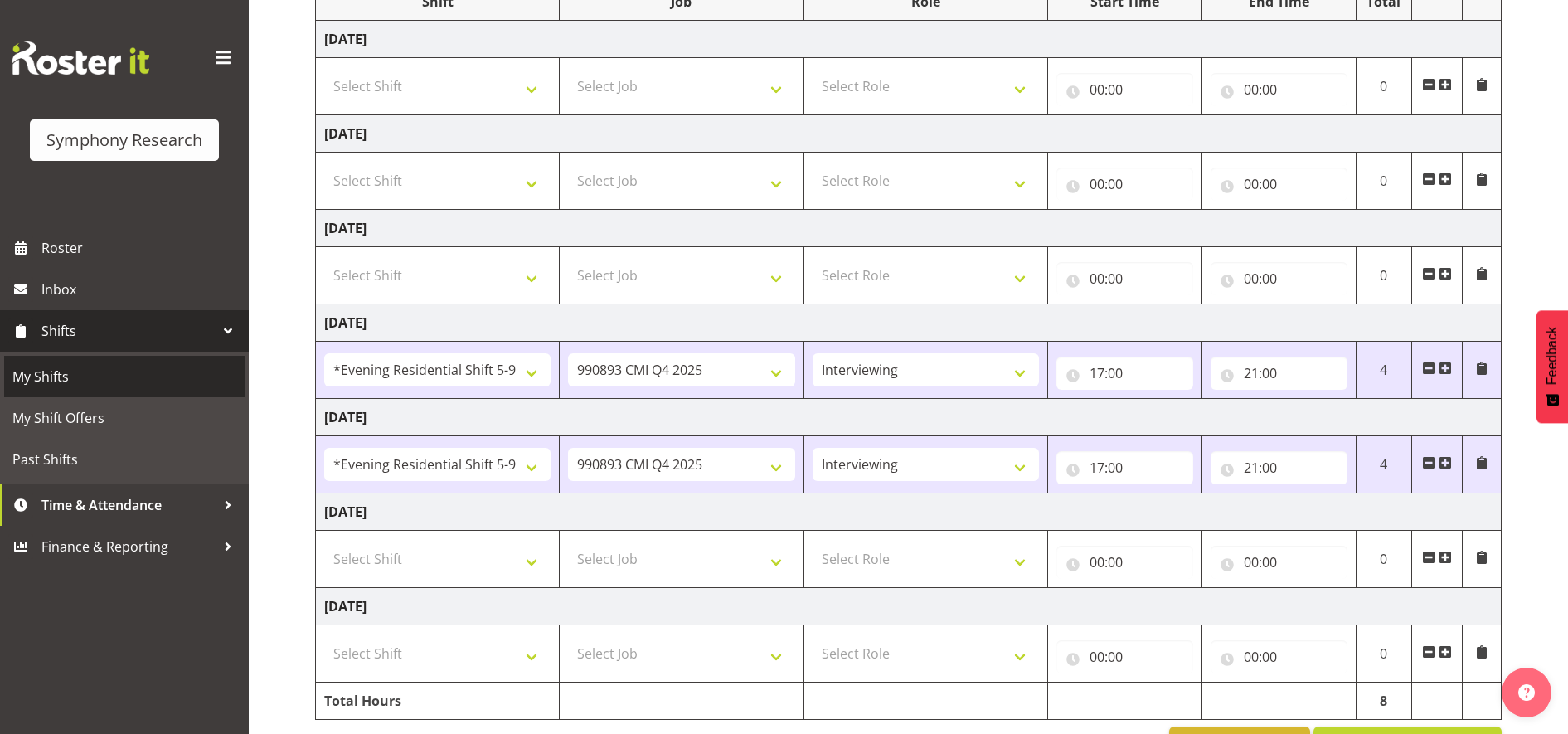
click at [104, 369] on span "My Shifts" at bounding box center [124, 377] width 224 height 25
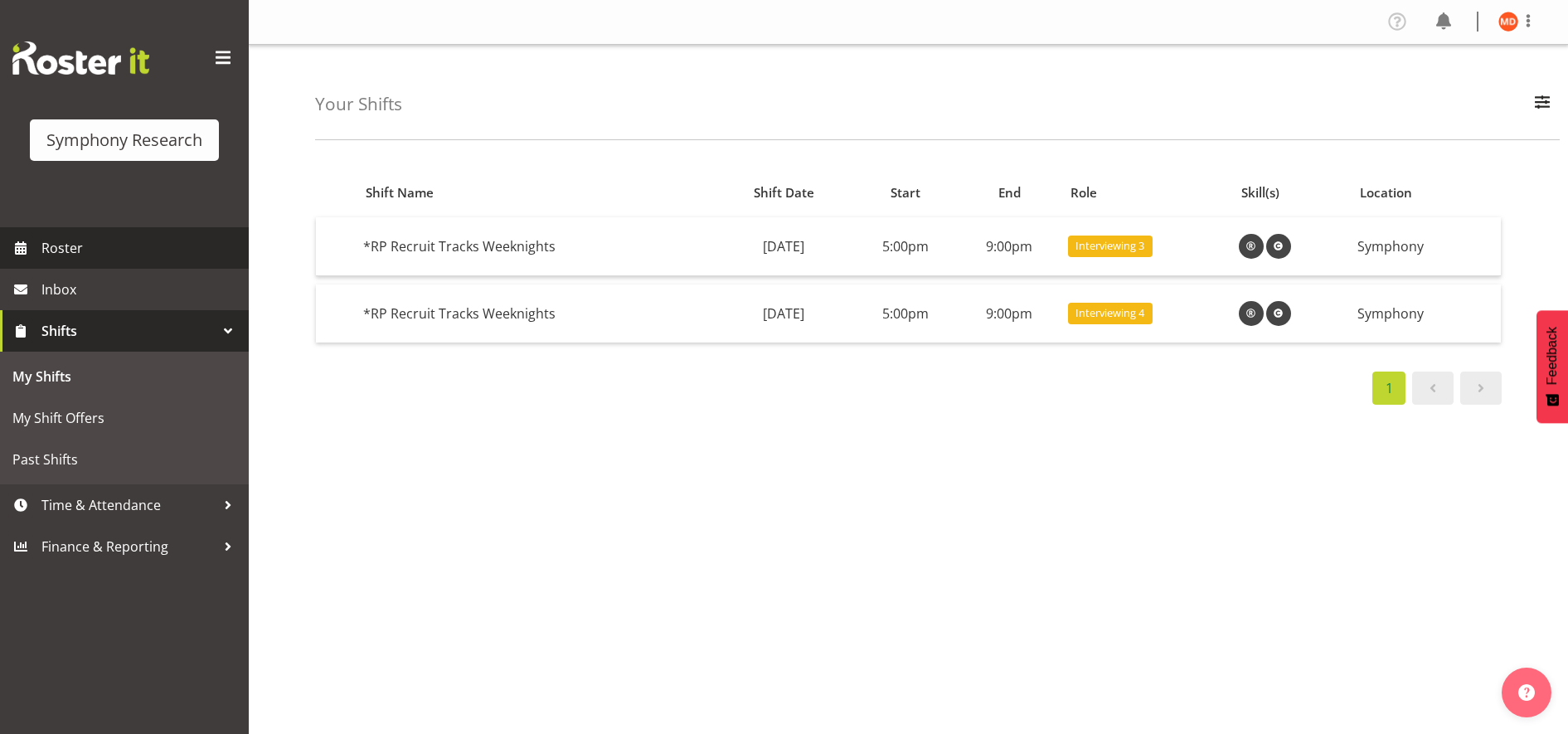
click at [179, 253] on span "Roster" at bounding box center [141, 248] width 199 height 25
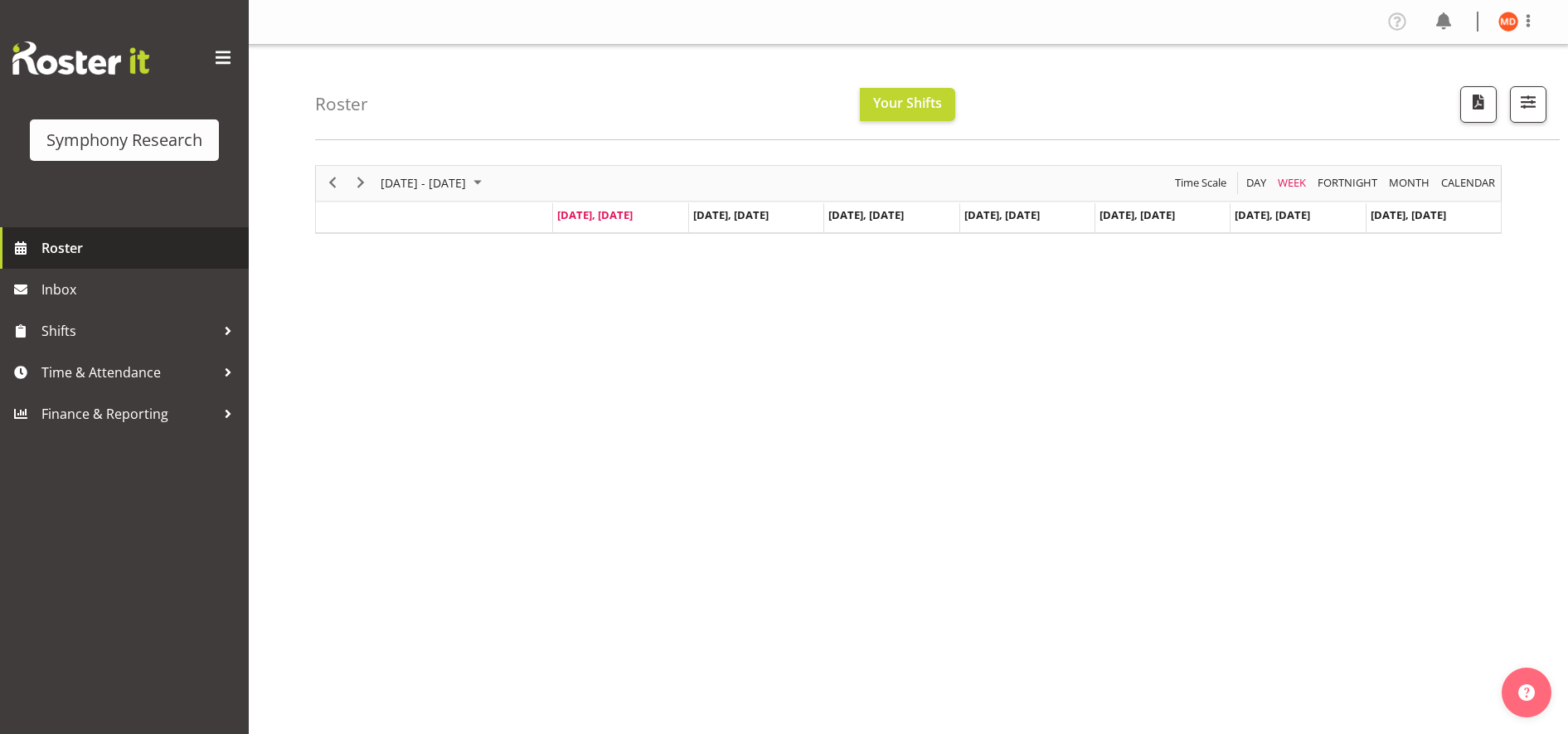
click at [179, 253] on span "Roster" at bounding box center [141, 248] width 199 height 25
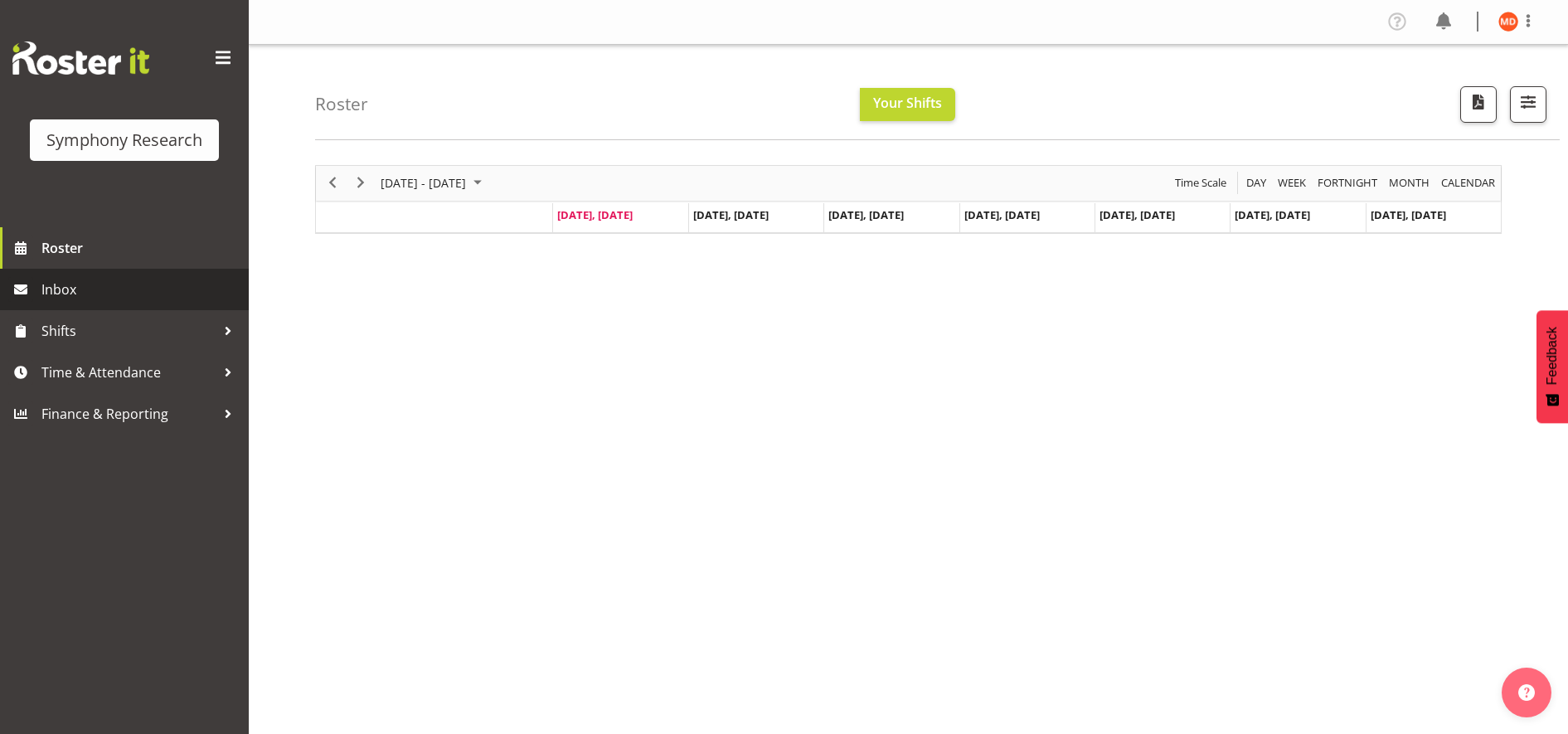
click at [75, 291] on span "Inbox" at bounding box center [141, 289] width 199 height 25
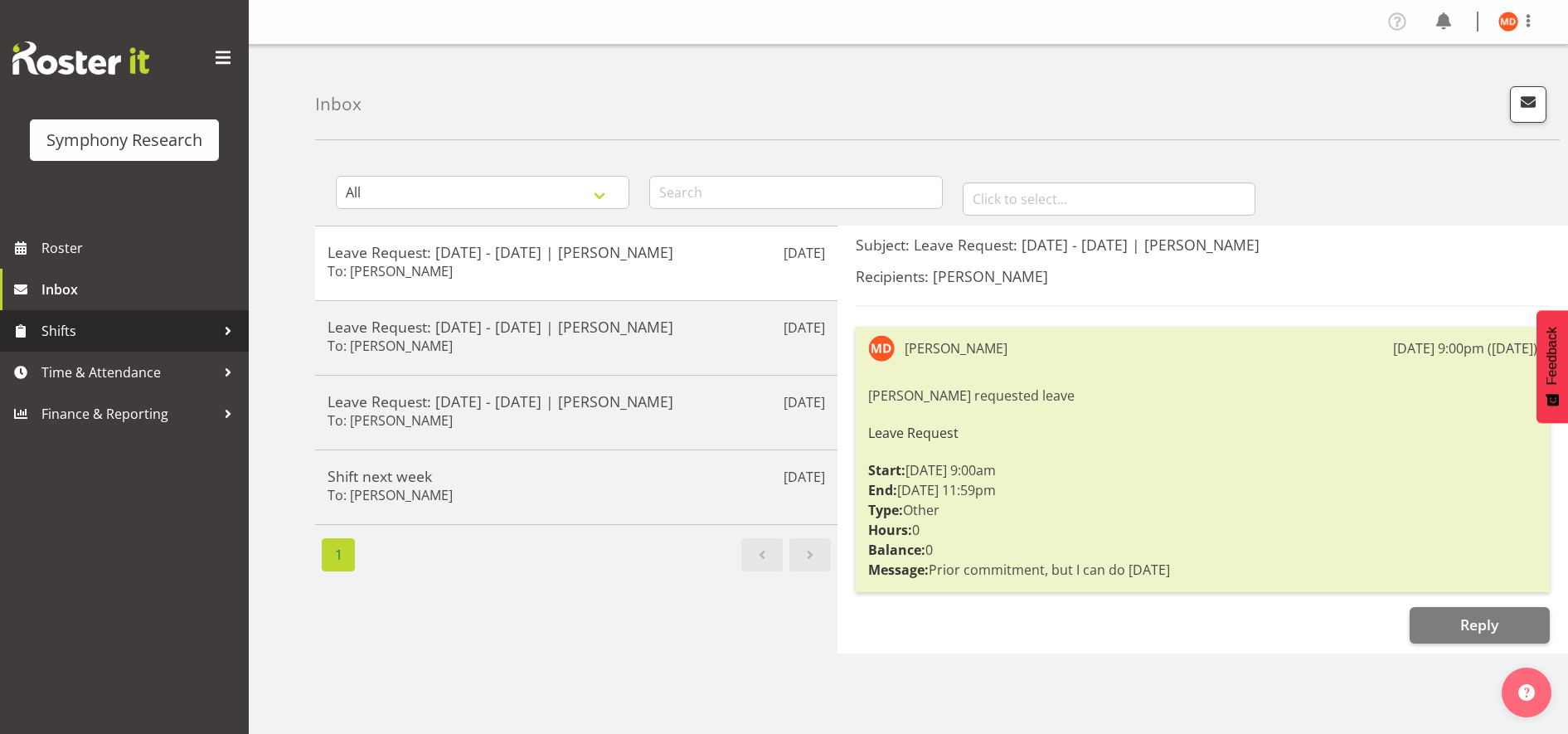
click at [120, 335] on span "Shifts" at bounding box center [128, 331] width 174 height 25
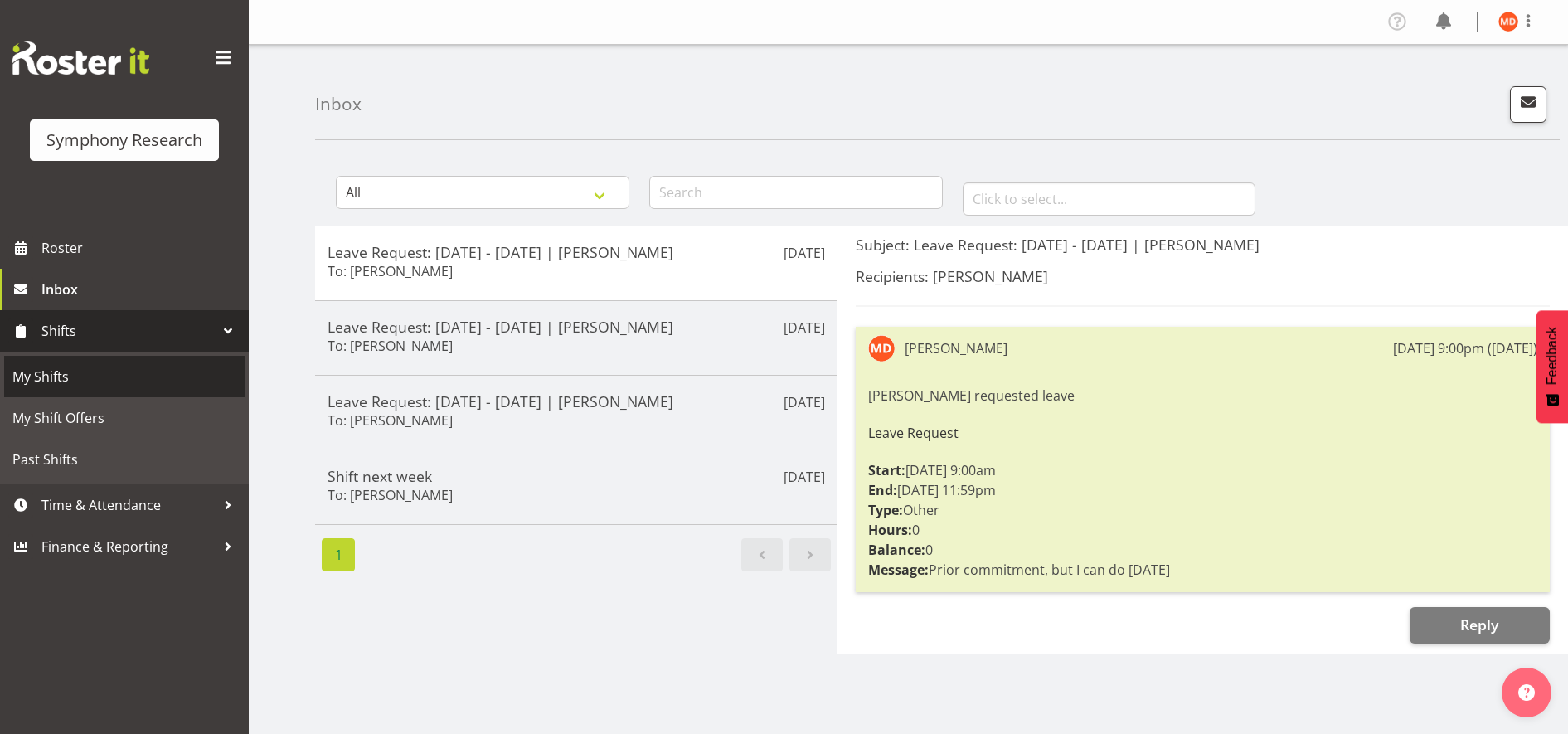
click at [91, 378] on span "My Shifts" at bounding box center [124, 377] width 224 height 25
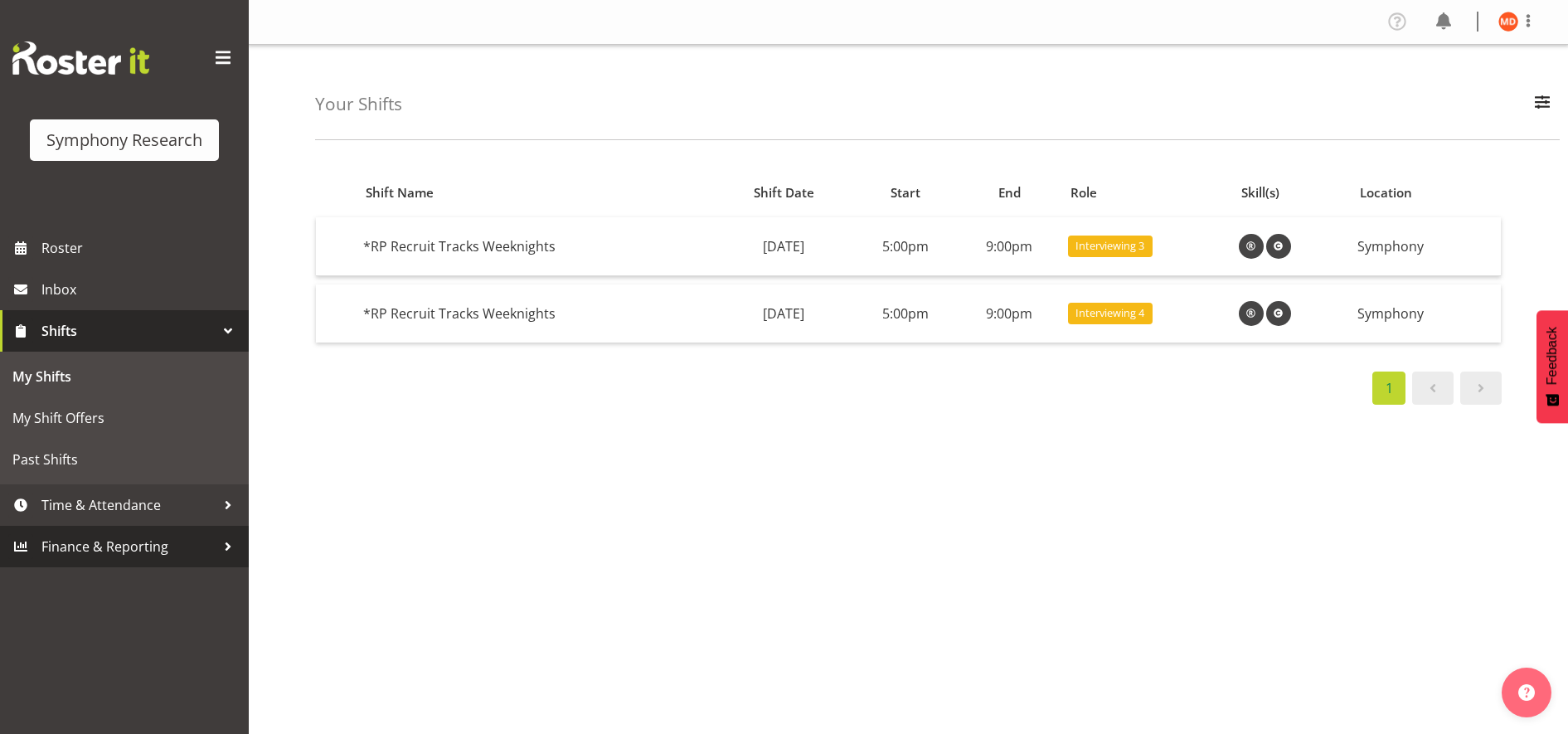
click at [224, 547] on div at bounding box center [228, 546] width 25 height 25
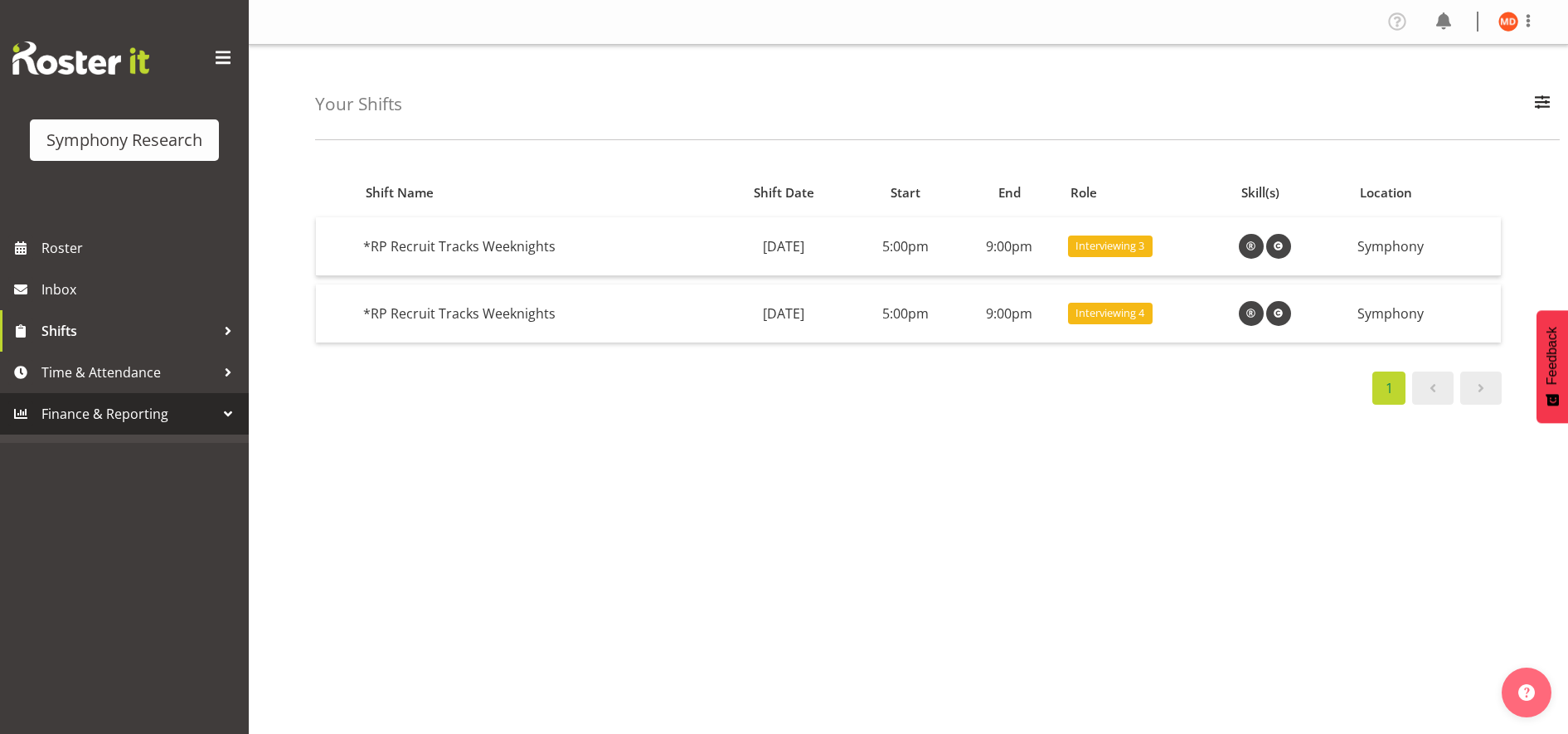
click at [224, 547] on div "Symphony Research Roster Inbox Shifts Time & Attendance Finance & Reporting" at bounding box center [124, 367] width 249 height 734
